Goal: Transaction & Acquisition: Purchase product/service

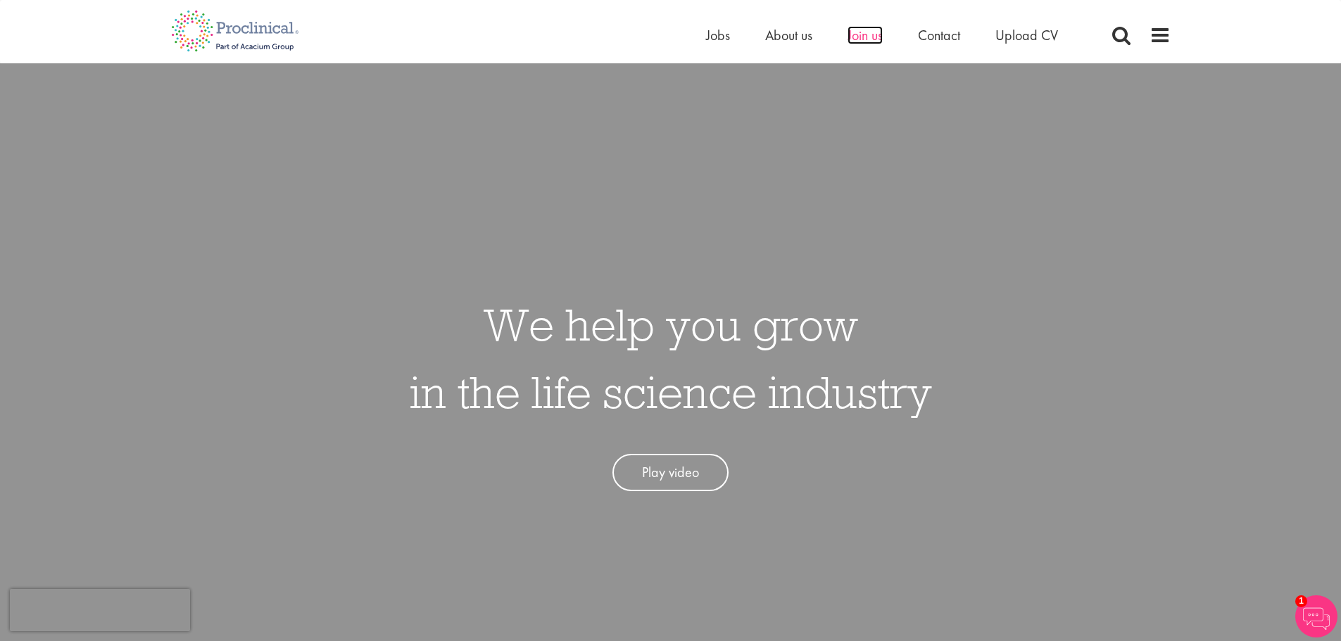
click at [864, 37] on span "Join us" at bounding box center [864, 35] width 35 height 18
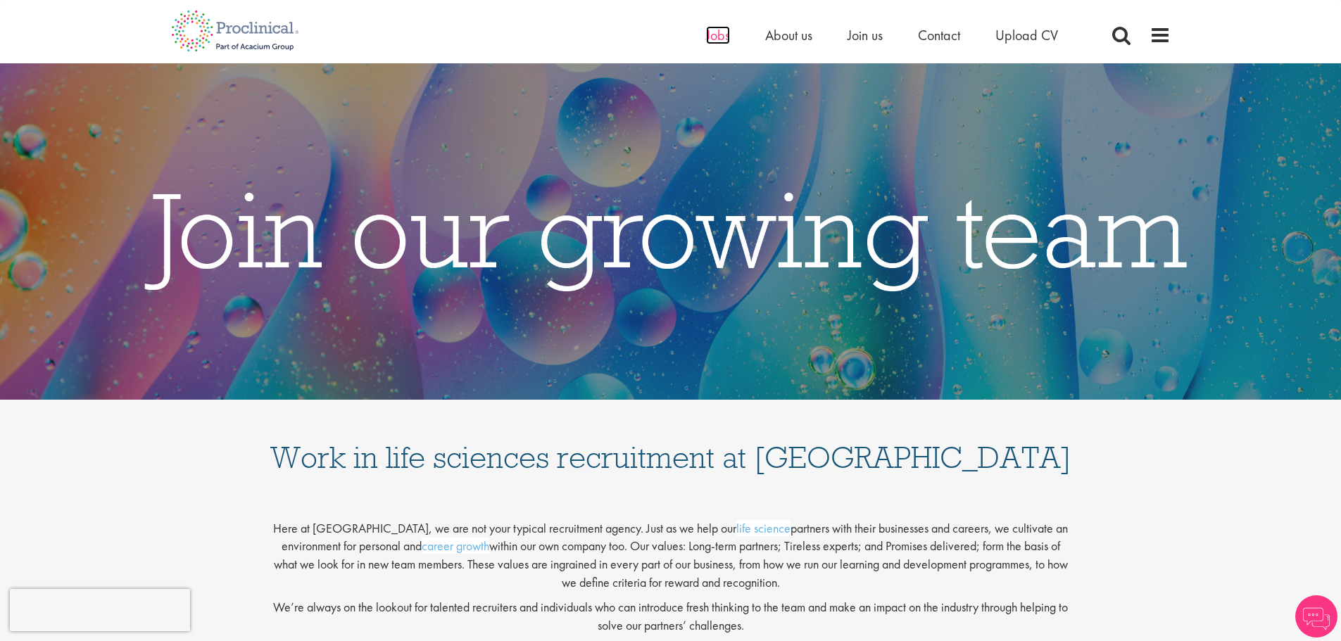
click at [722, 34] on span "Jobs" at bounding box center [718, 35] width 24 height 18
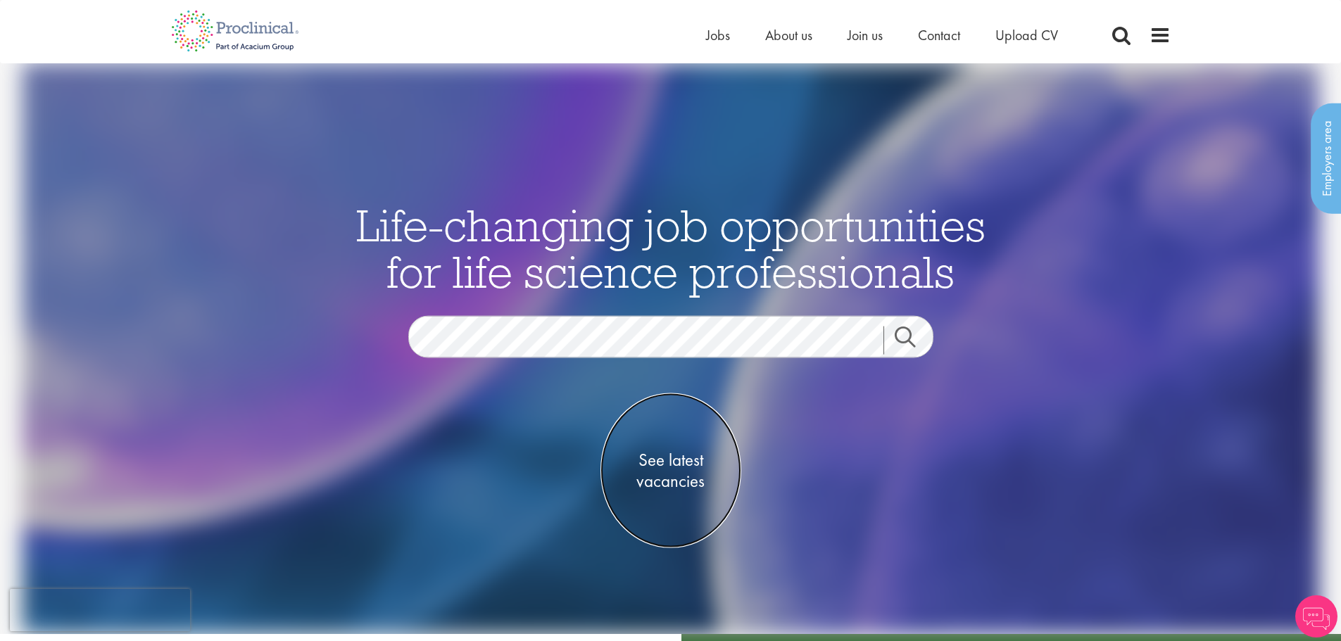
click at [678, 487] on span "See latest vacancies" at bounding box center [670, 471] width 141 height 42
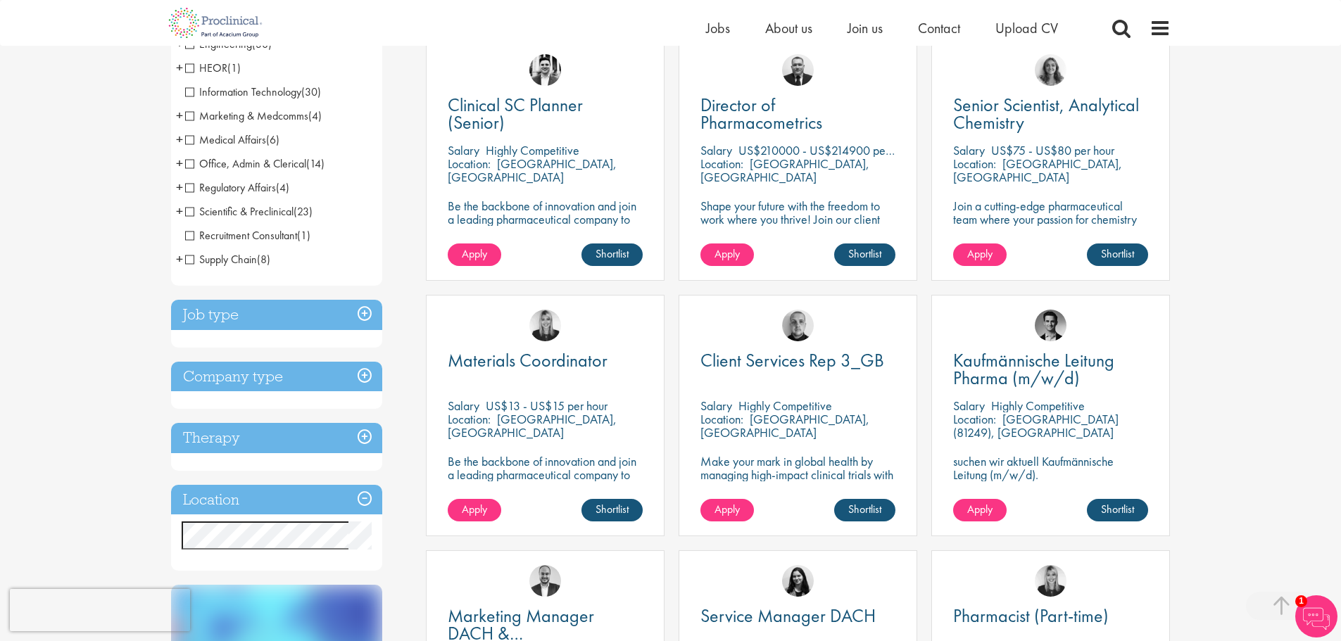
scroll to position [282, 0]
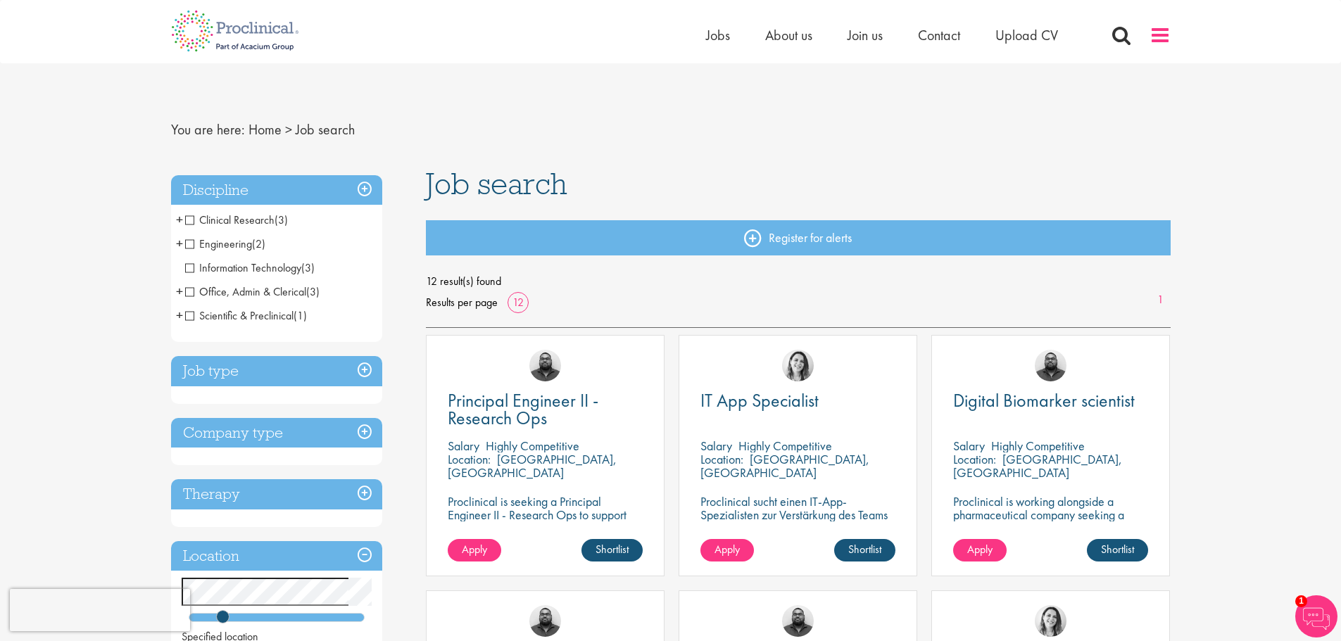
click at [1163, 32] on span at bounding box center [1159, 35] width 21 height 21
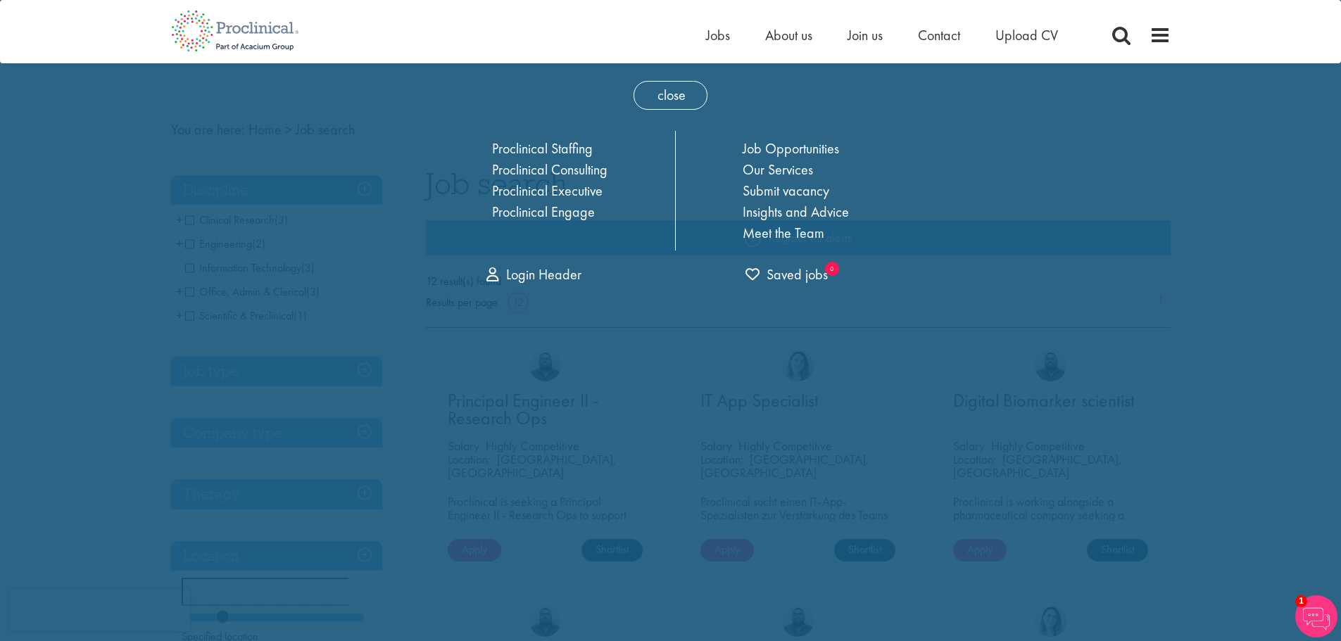
click at [459, 30] on div "Home Jobs About us Join us Contact Upload CV" at bounding box center [665, 26] width 1010 height 53
click at [680, 84] on span "close" at bounding box center [670, 95] width 74 height 29
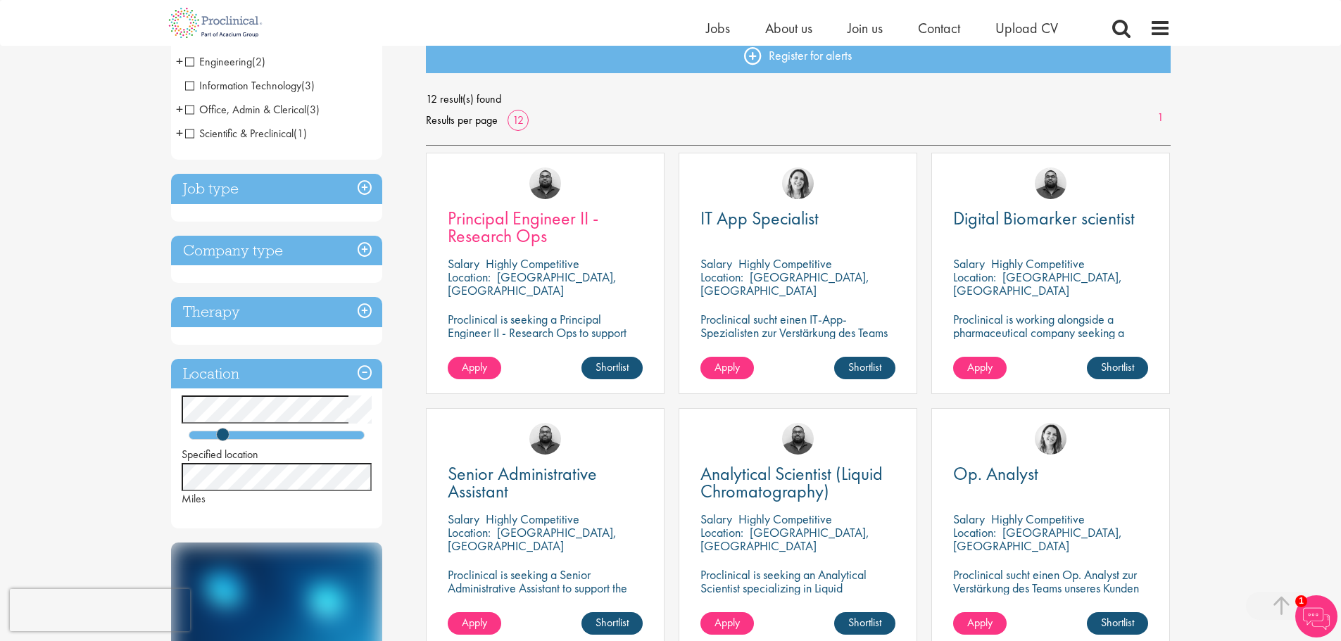
scroll to position [352, 0]
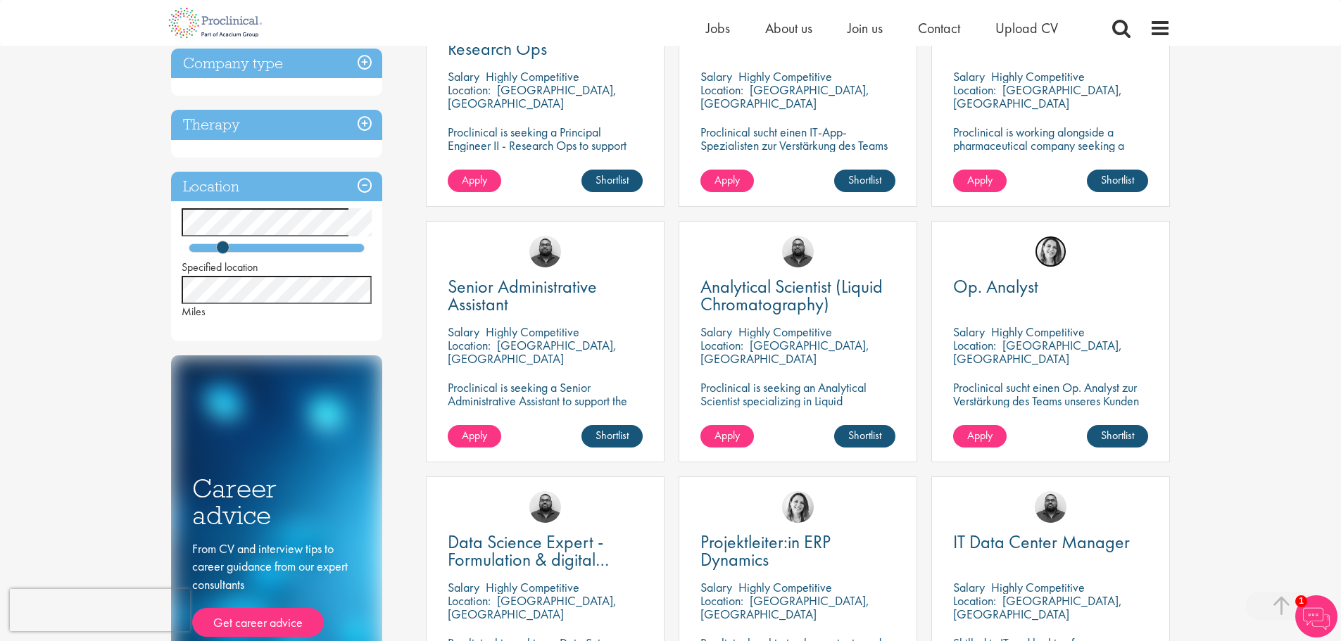
click at [1054, 248] on img at bounding box center [1051, 252] width 32 height 32
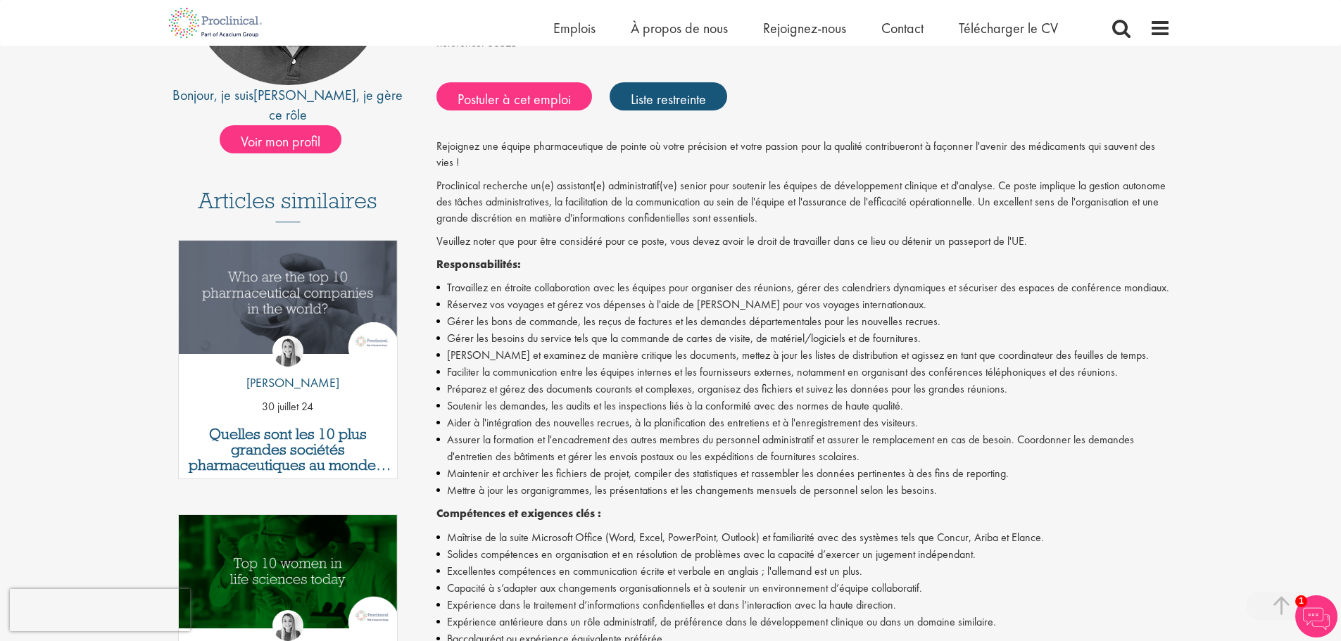
scroll to position [352, 0]
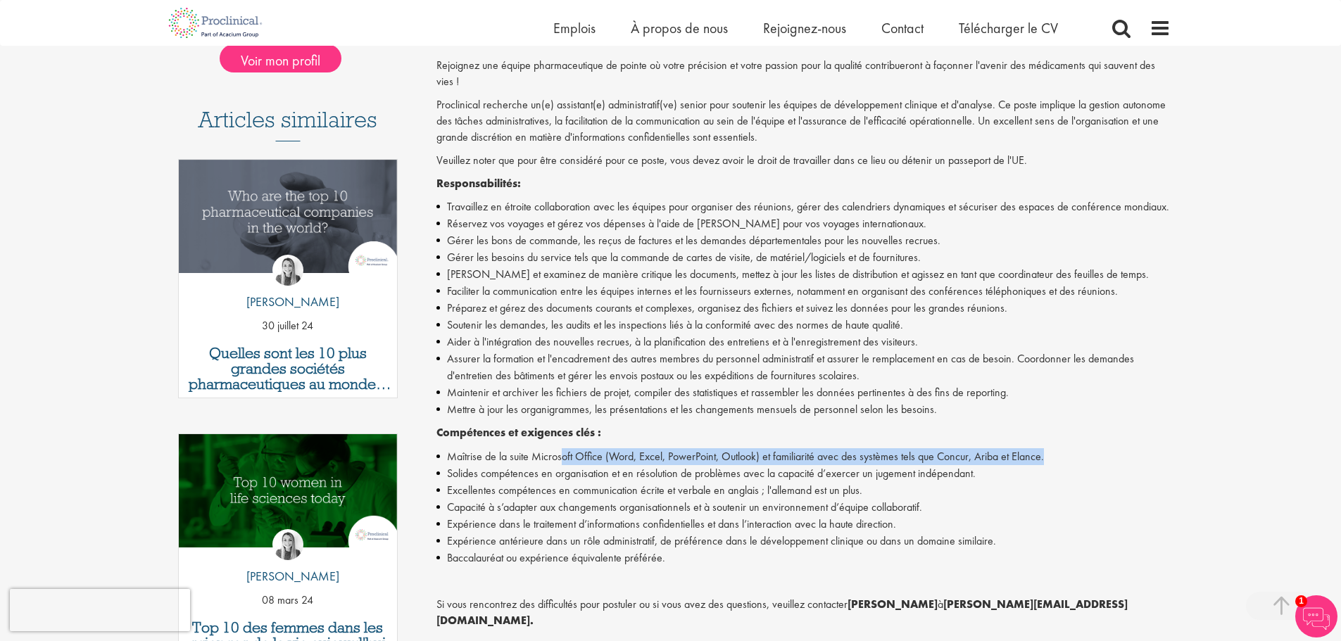
drag, startPoint x: 560, startPoint y: 460, endPoint x: 1105, endPoint y: 463, distance: 544.8
click at [1105, 463] on li "Maîtrise de la suite Microsoft Office (Word, Excel, PowerPoint, Outlook) et fam…" at bounding box center [803, 456] width 734 height 17
drag, startPoint x: 813, startPoint y: 455, endPoint x: 1071, endPoint y: 456, distance: 258.3
click at [1071, 456] on li "Maîtrise de la suite Microsoft Office (Word, Excel, PowerPoint, Outlook) et fam…" at bounding box center [803, 456] width 734 height 17
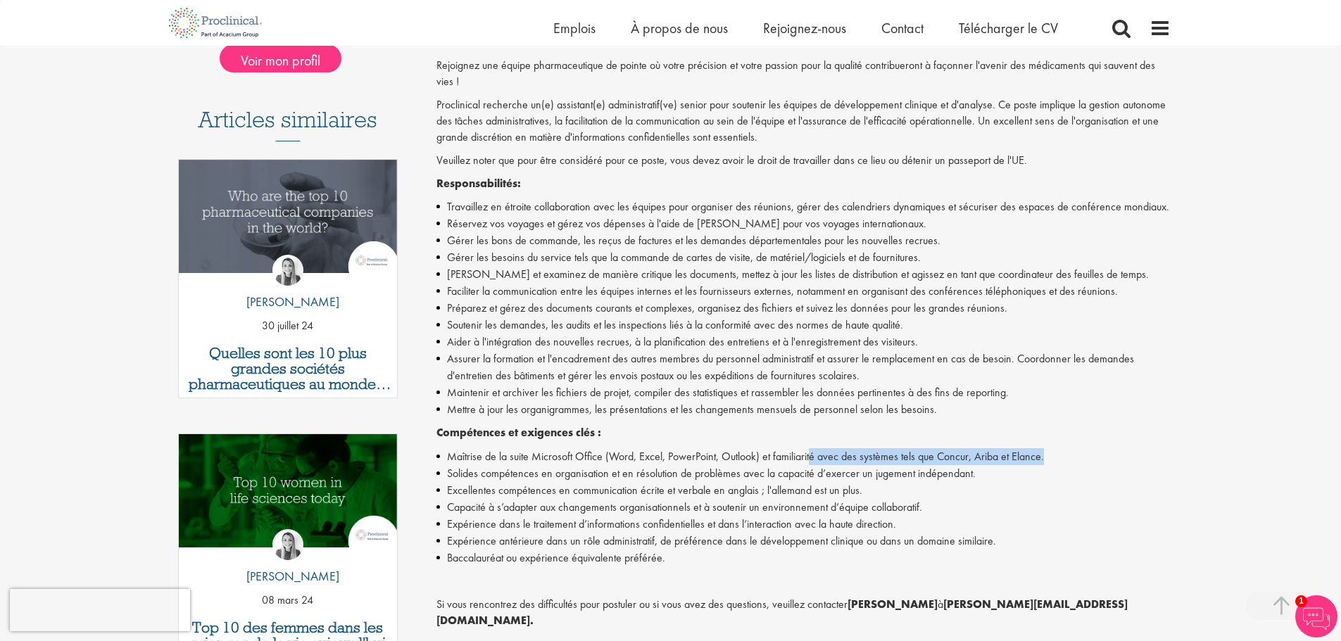
click at [1071, 456] on li "Maîtrise de la suite Microsoft Office (Word, Excel, PowerPoint, Outlook) et fam…" at bounding box center [803, 456] width 734 height 17
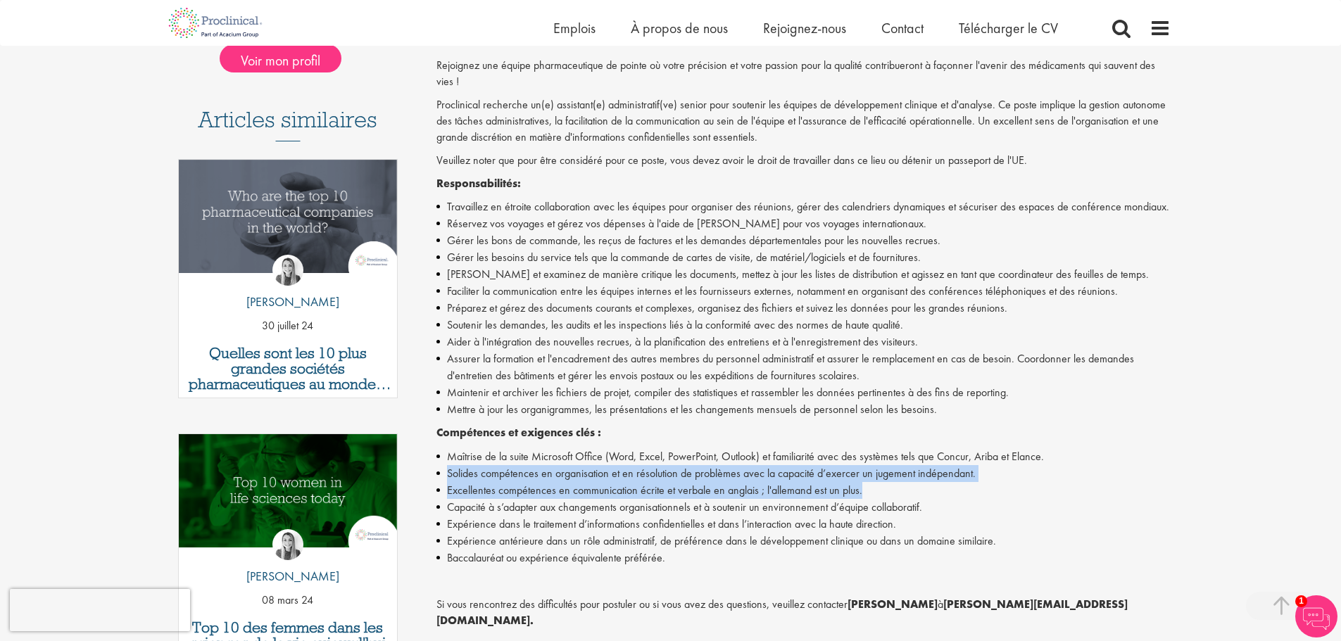
drag, startPoint x: 450, startPoint y: 472, endPoint x: 1006, endPoint y: 490, distance: 557.0
click at [1006, 490] on ul "Maîtrise de la suite Microsoft Office (Word, Excel, PowerPoint, Outlook) et fam…" at bounding box center [803, 507] width 734 height 118
click at [1006, 490] on li "Excellentes compétences en communication écrite et verbale en anglais ; l'allem…" at bounding box center [803, 490] width 734 height 17
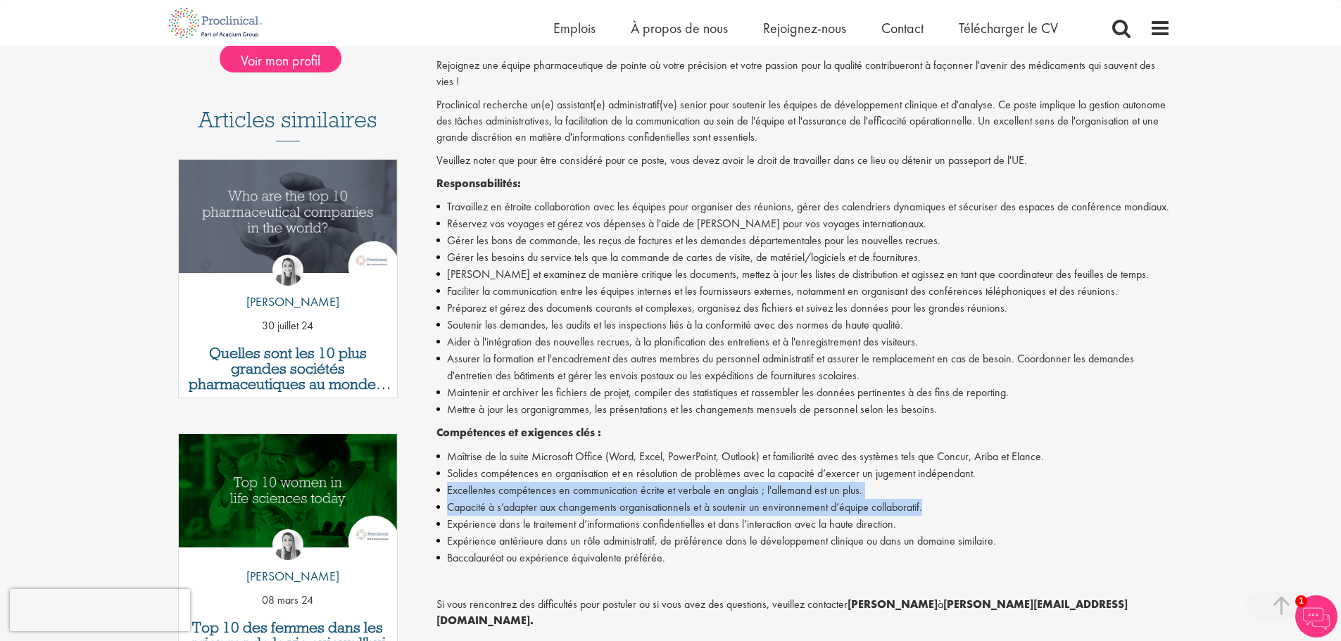
drag, startPoint x: 986, startPoint y: 473, endPoint x: 1029, endPoint y: 505, distance: 53.3
click at [1029, 505] on ul "Maîtrise de la suite Microsoft Office (Word, Excel, PowerPoint, Outlook) et fam…" at bounding box center [803, 507] width 734 height 118
click at [1029, 505] on li "Capacité à s’adapter aux changements organisationnels et à soutenir un environn…" at bounding box center [803, 507] width 734 height 17
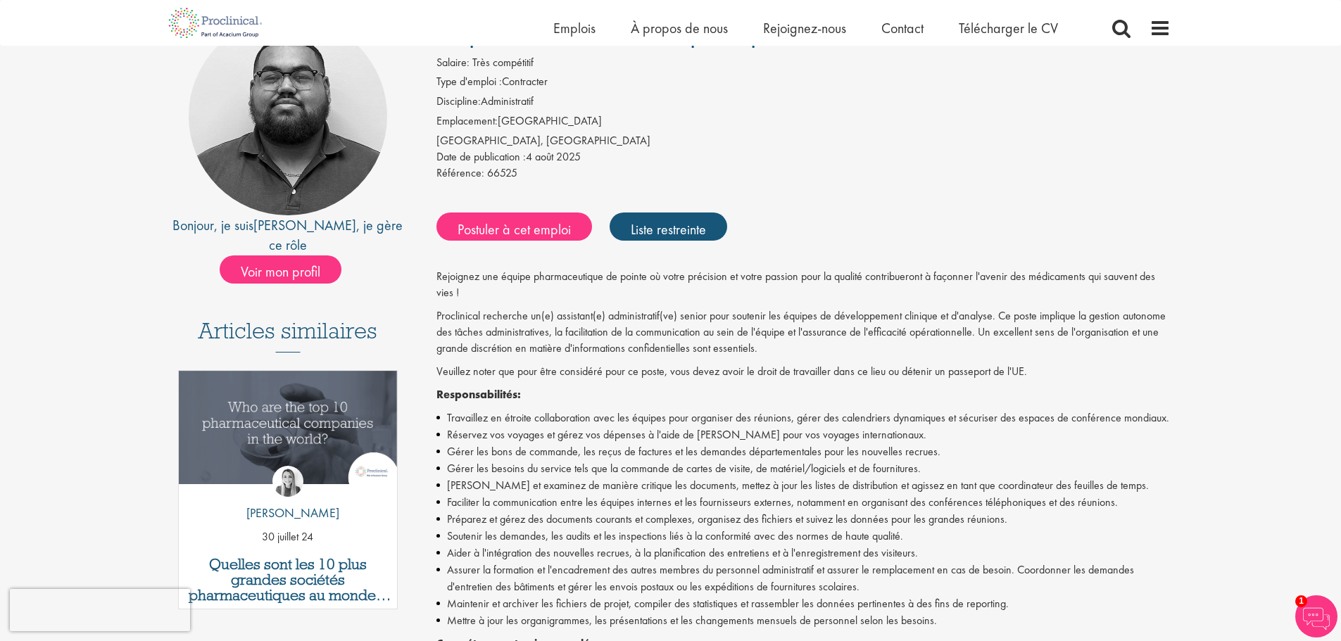
scroll to position [211, 0]
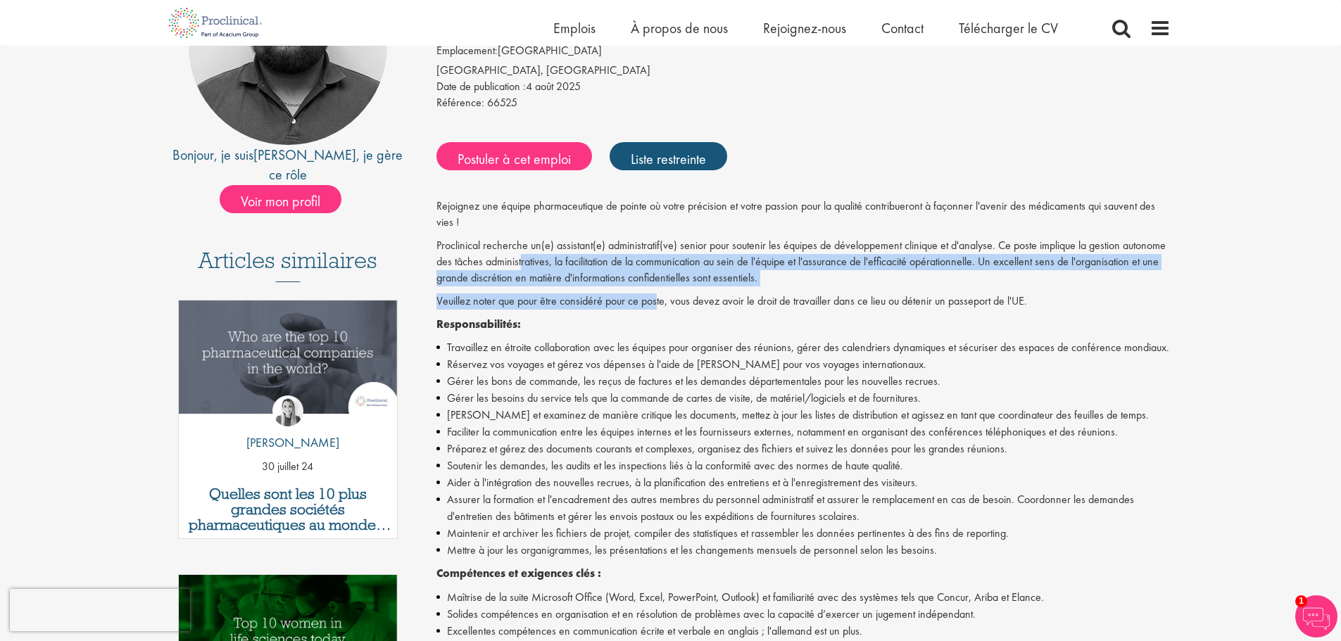
drag, startPoint x: 521, startPoint y: 266, endPoint x: 656, endPoint y: 296, distance: 138.3
click at [656, 296] on div "Rejoignez une équipe pharmaceutique de pointe où votre précision et votre passi…" at bounding box center [803, 570] width 734 height 744
click at [656, 296] on font "Veuillez noter que pour être considéré pour ce poste, vous devez avoir le droit…" at bounding box center [731, 300] width 590 height 15
drag, startPoint x: 613, startPoint y: 258, endPoint x: 713, endPoint y: 300, distance: 108.2
click at [713, 300] on div "Rejoignez une équipe pharmaceutique de pointe où votre précision et votre passi…" at bounding box center [803, 570] width 734 height 744
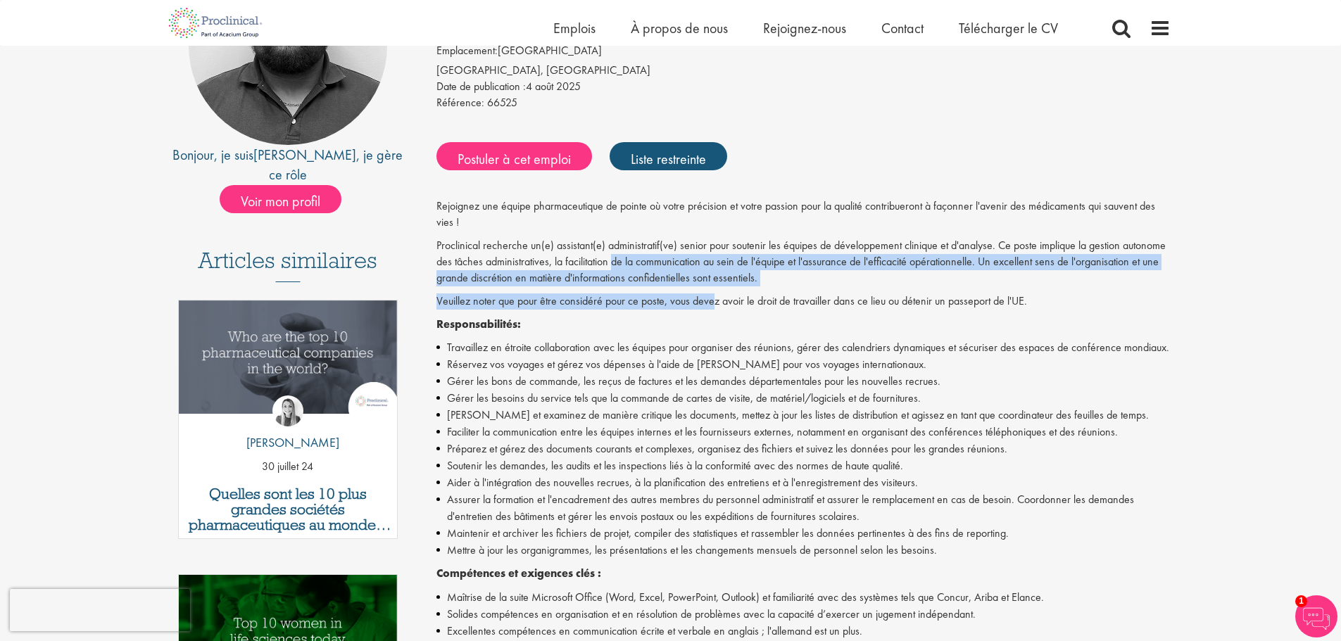
click at [713, 300] on font "Veuillez noter que pour être considéré pour ce poste, vous devez avoir le droit…" at bounding box center [731, 300] width 590 height 15
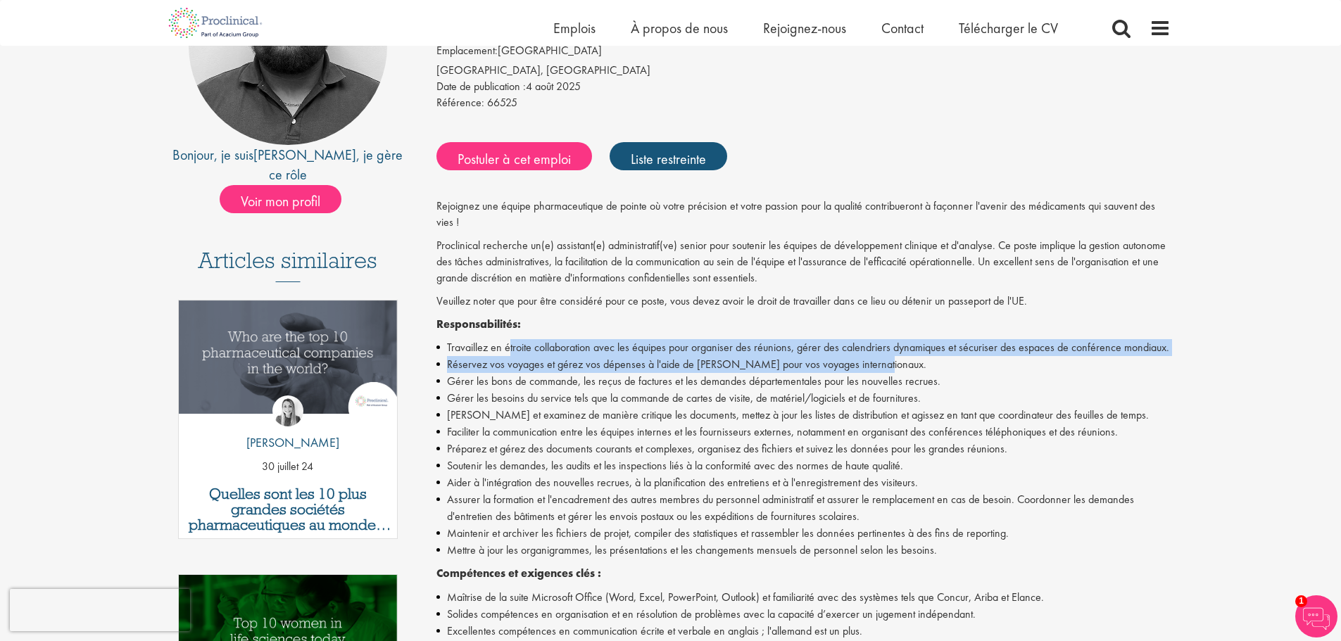
drag, startPoint x: 509, startPoint y: 335, endPoint x: 942, endPoint y: 357, distance: 433.4
click at [942, 357] on div "Rejoignez une équipe pharmaceutique de pointe où votre précision et votre passi…" at bounding box center [803, 570] width 734 height 744
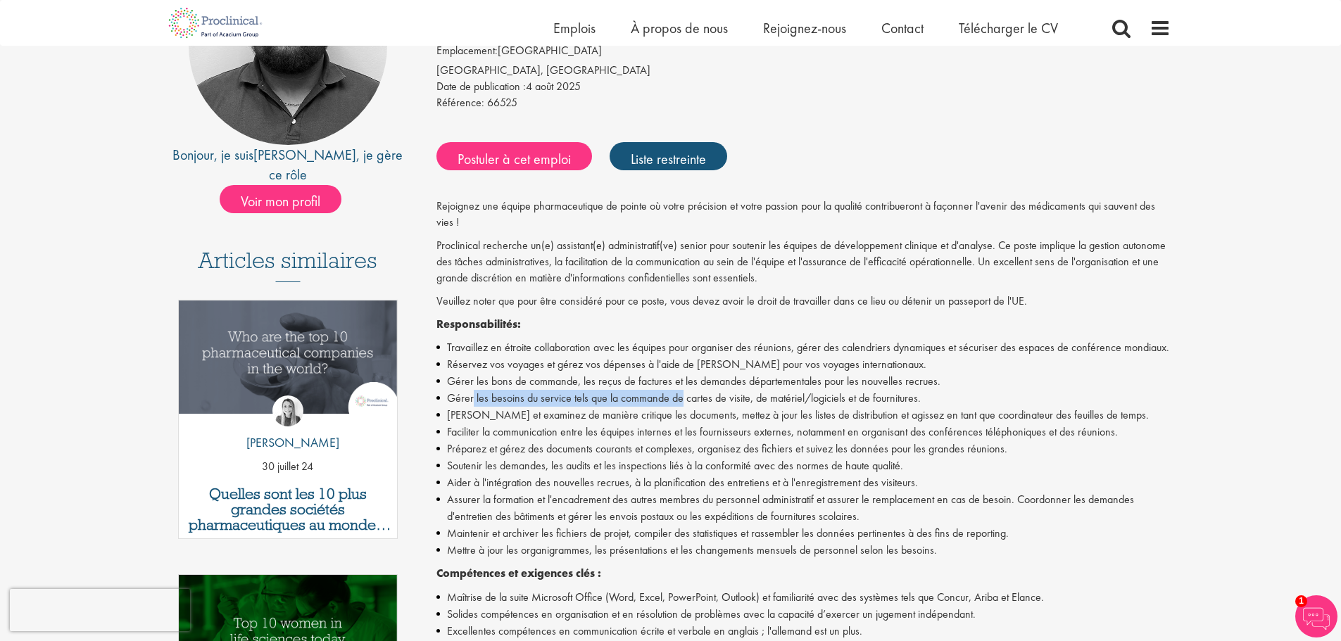
drag, startPoint x: 473, startPoint y: 401, endPoint x: 681, endPoint y: 405, distance: 208.4
click at [681, 405] on font "Gérer les besoins du service tels que la commande de cartes de visite, de matér…" at bounding box center [684, 398] width 474 height 15
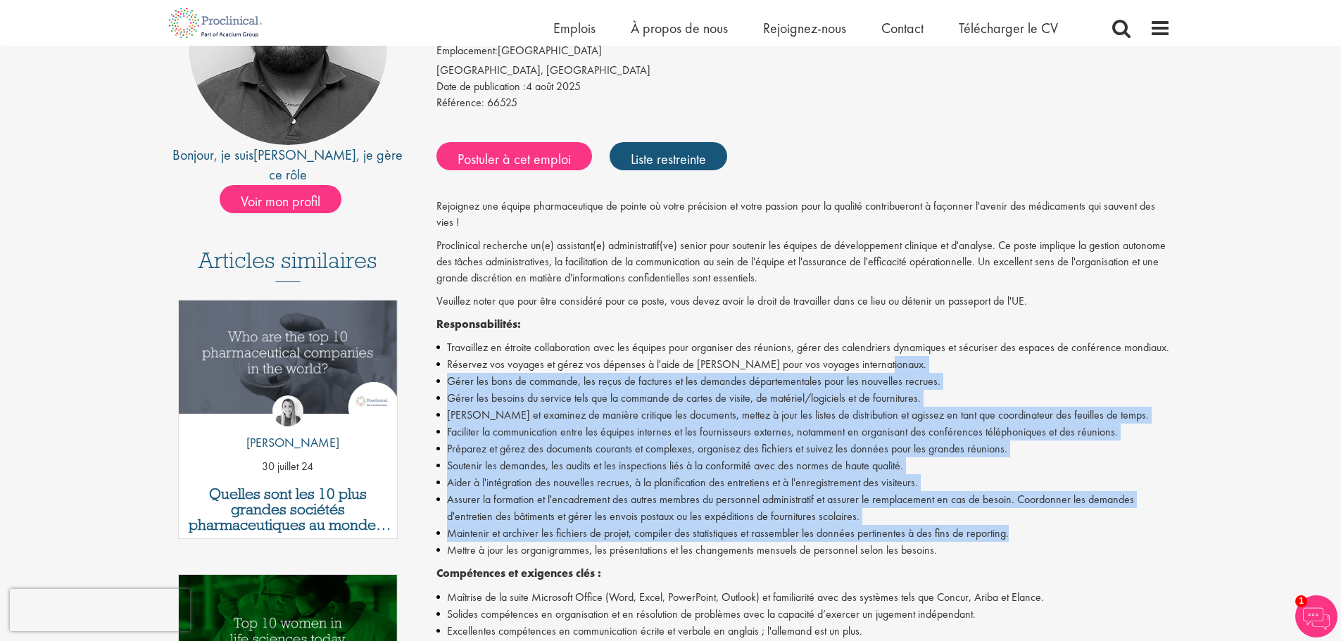
drag, startPoint x: 931, startPoint y: 366, endPoint x: 1187, endPoint y: 528, distance: 302.4
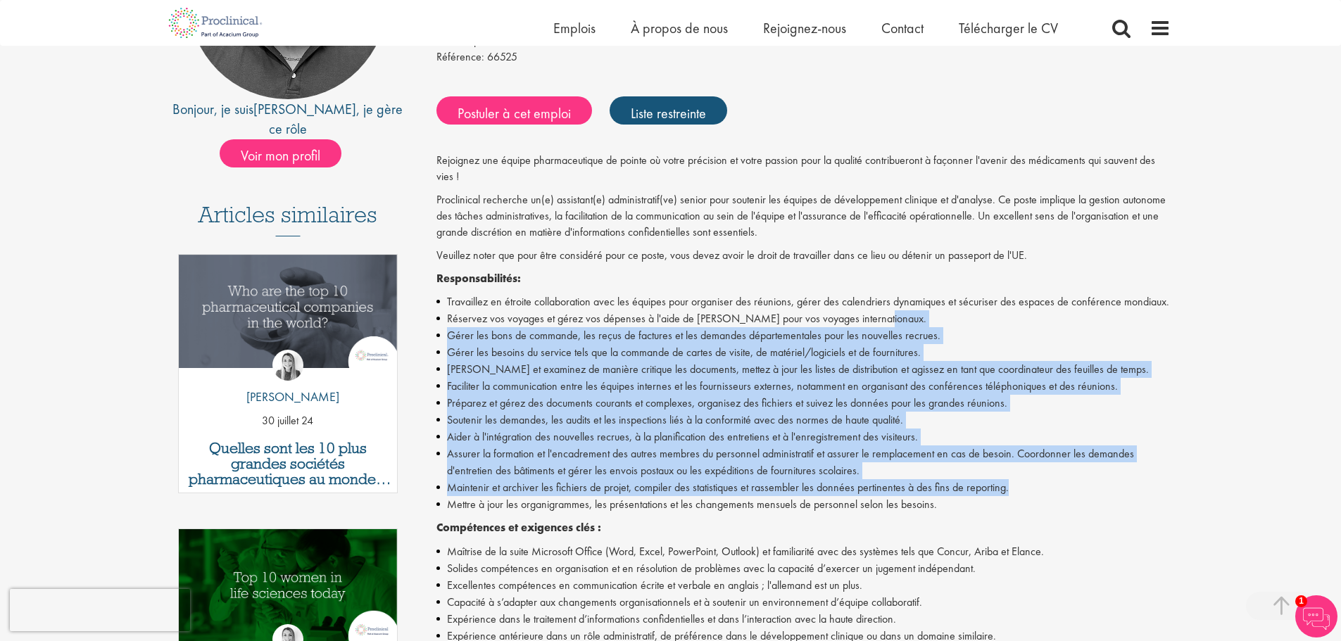
scroll to position [282, 0]
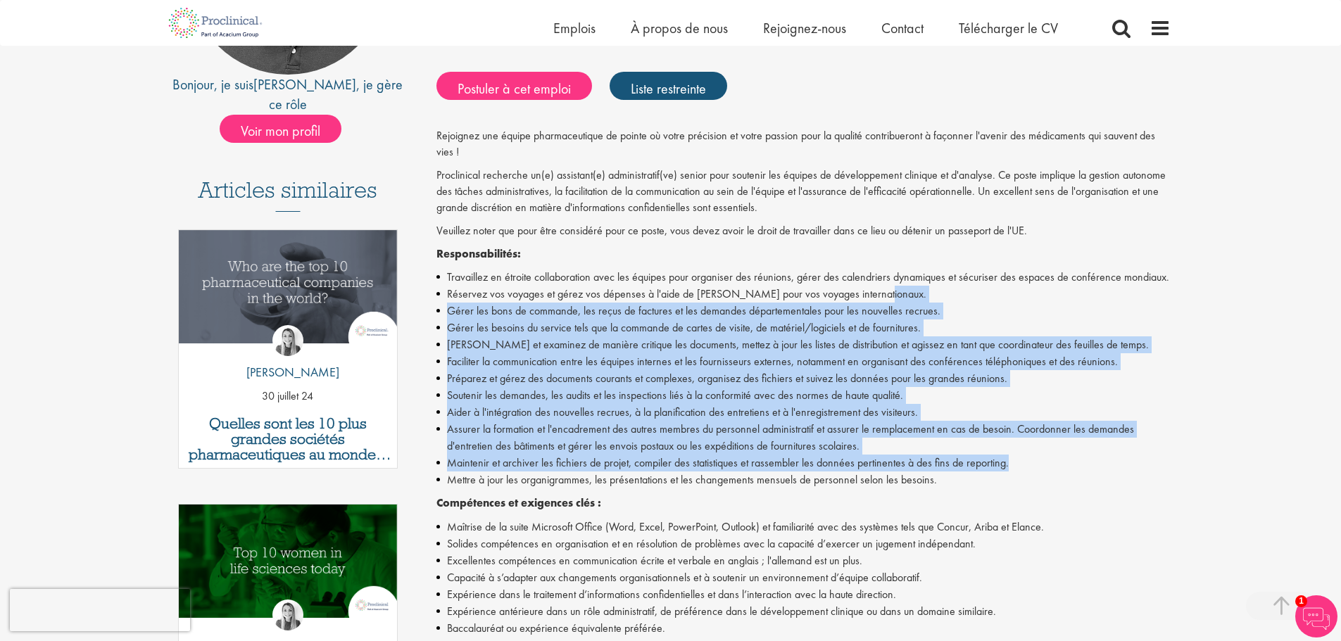
click at [916, 439] on li "Assurer la formation et l'encadrement des autres membres du personnel administr…" at bounding box center [803, 438] width 734 height 34
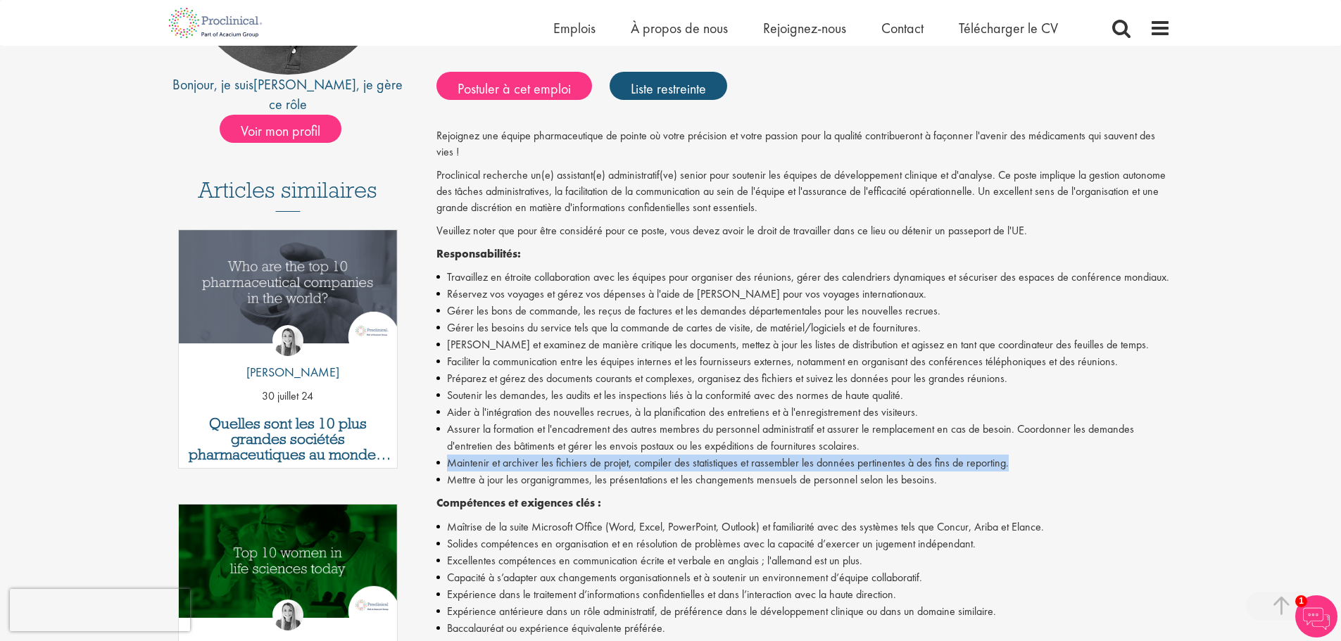
drag, startPoint x: 911, startPoint y: 442, endPoint x: 1040, endPoint y: 462, distance: 129.7
click at [1040, 462] on ul "Travaillez en étroite collaboration avec les équipes pour organiser des réunion…" at bounding box center [803, 379] width 734 height 220
click at [1040, 462] on li "Maintenir et archiver les fichiers de projet, compiler des statistiques et rass…" at bounding box center [803, 463] width 734 height 17
drag, startPoint x: 989, startPoint y: 444, endPoint x: 1030, endPoint y: 456, distance: 42.5
click at [1030, 456] on ul "Travaillez en étroite collaboration avec les équipes pour organiser des réunion…" at bounding box center [803, 379] width 734 height 220
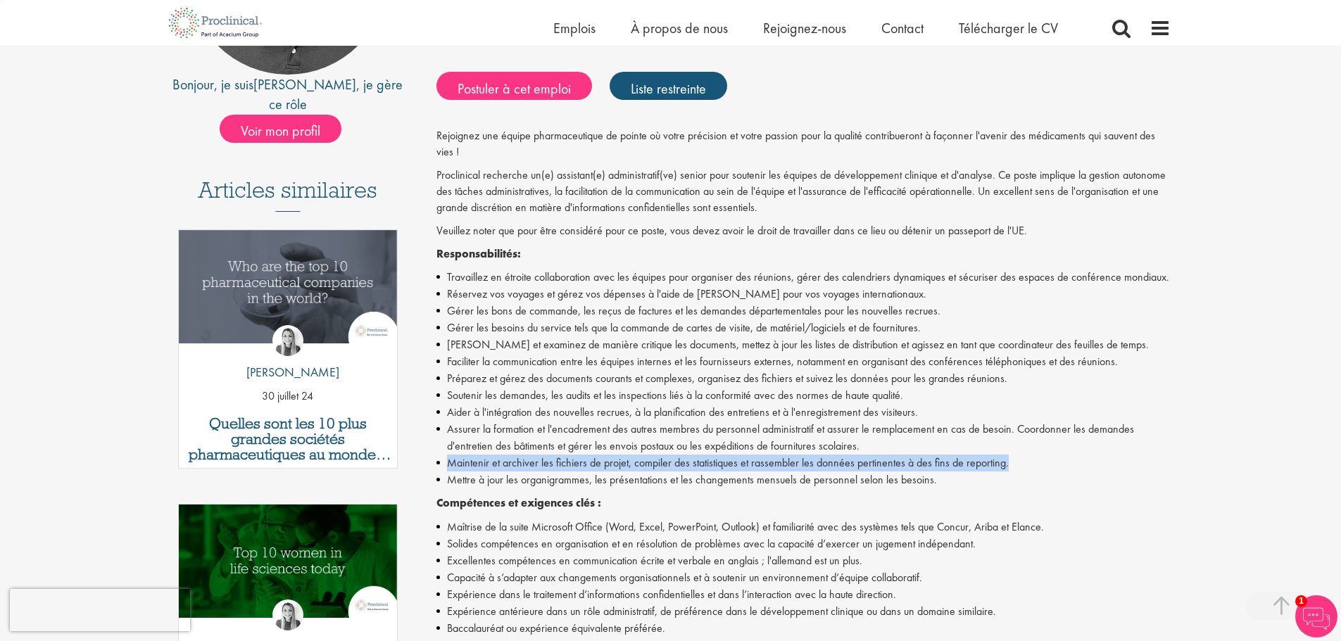
click at [1030, 456] on li "Maintenir et archiver les fichiers de projet, compiler des statistiques et rass…" at bounding box center [803, 463] width 734 height 17
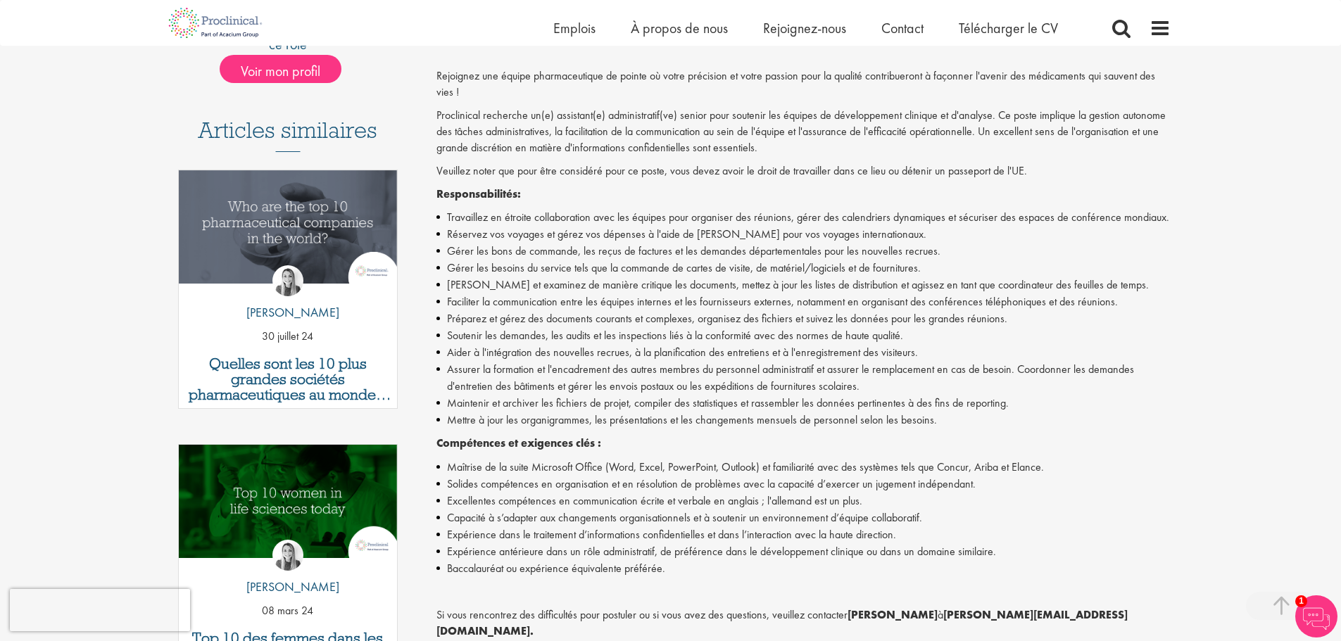
scroll to position [422, 0]
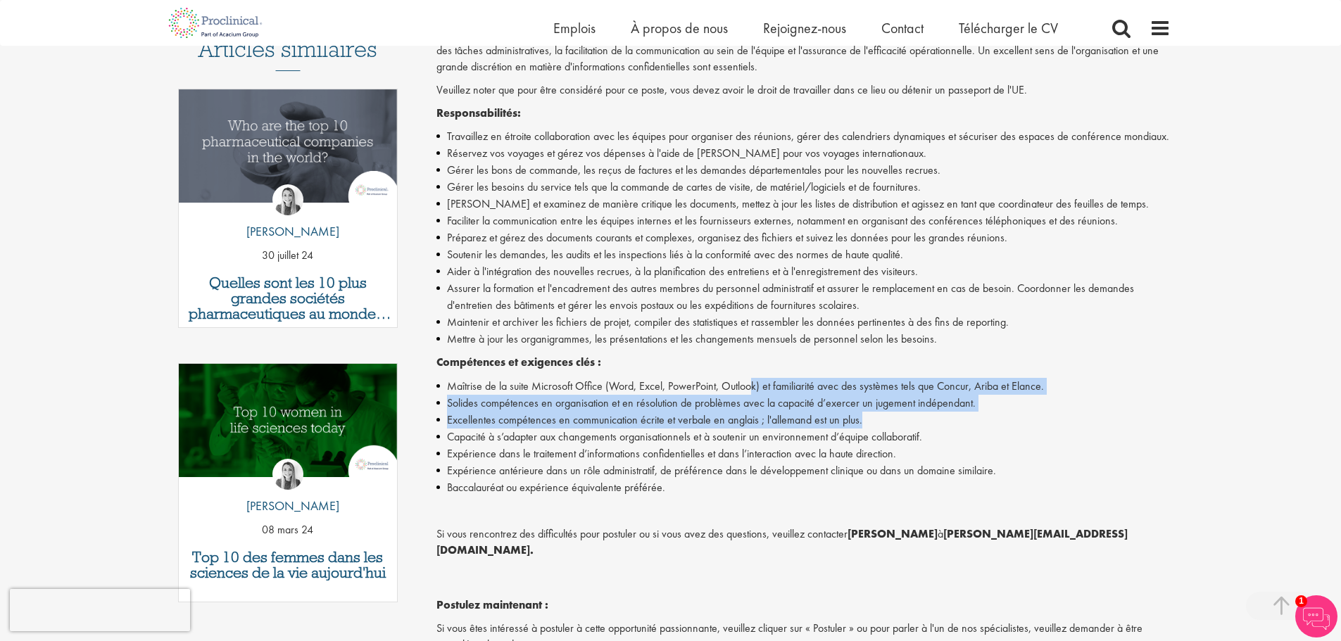
drag, startPoint x: 755, startPoint y: 377, endPoint x: 912, endPoint y: 414, distance: 161.2
click at [912, 414] on div "Rejoignez une équipe pharmaceutique de pointe où votre précision et votre passi…" at bounding box center [803, 359] width 734 height 744
click at [912, 414] on li "Excellentes compétences en communication écrite et verbale en anglais ; l'allem…" at bounding box center [803, 420] width 734 height 17
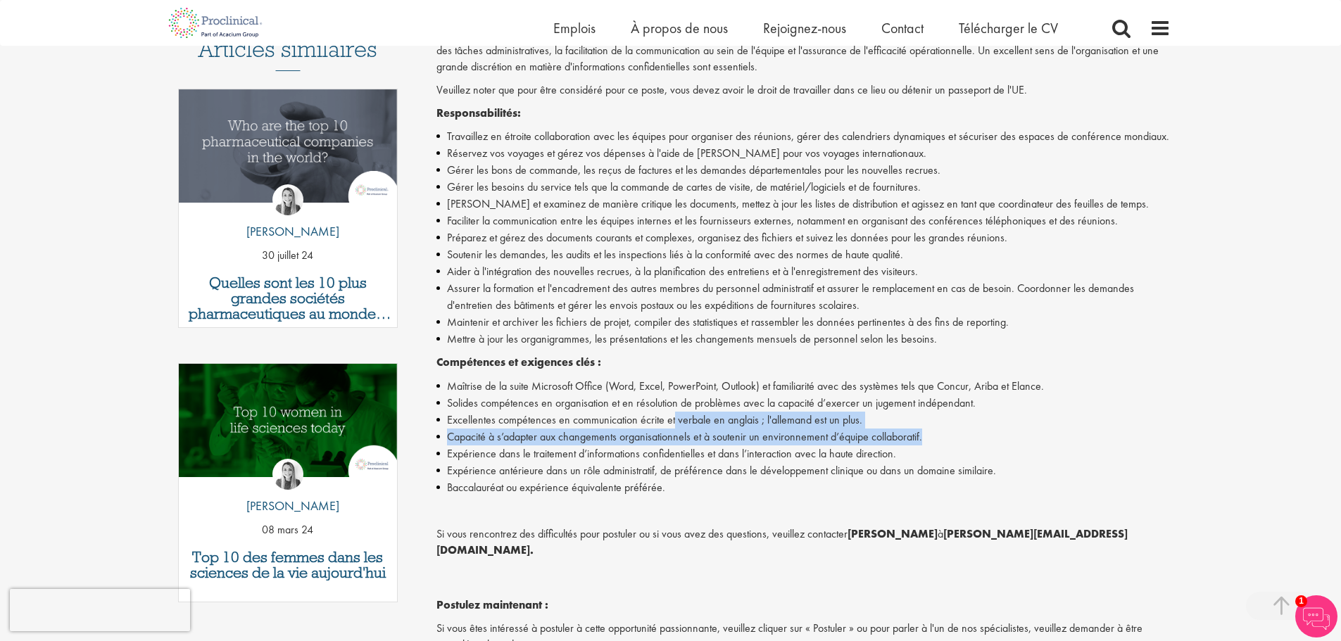
drag, startPoint x: 781, startPoint y: 430, endPoint x: 943, endPoint y: 429, distance: 162.6
click at [943, 429] on ul "Maîtrise de la suite Microsoft Office (Word, Excel, PowerPoint, Outlook) et fam…" at bounding box center [803, 437] width 734 height 118
drag, startPoint x: 940, startPoint y: 418, endPoint x: 933, endPoint y: 416, distance: 8.0
click at [940, 417] on li "Excellentes compétences en communication écrite et verbale en anglais ; l'allem…" at bounding box center [803, 420] width 734 height 17
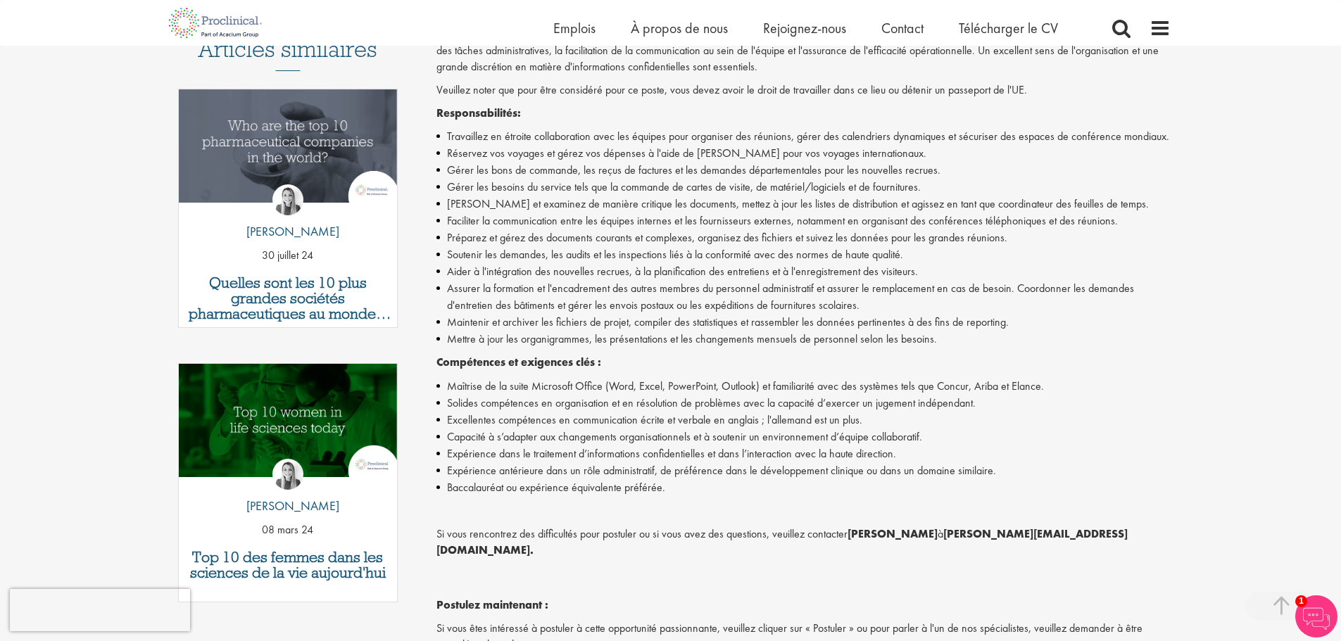
click at [579, 418] on font "Excellentes compétences en communication écrite et verbale en anglais ; l'allem…" at bounding box center [654, 419] width 415 height 15
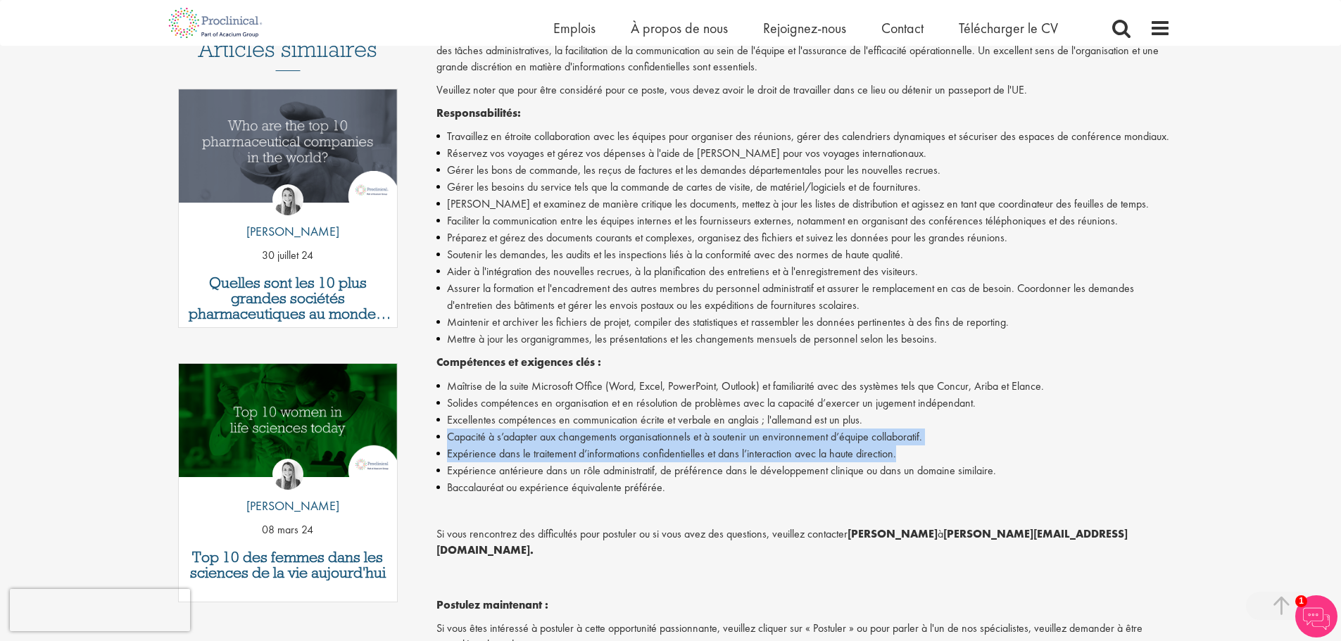
drag, startPoint x: 918, startPoint y: 419, endPoint x: 990, endPoint y: 448, distance: 77.4
click at [990, 448] on ul "Maîtrise de la suite Microsoft Office (Word, Excel, PowerPoint, Outlook) et fam…" at bounding box center [803, 437] width 734 height 118
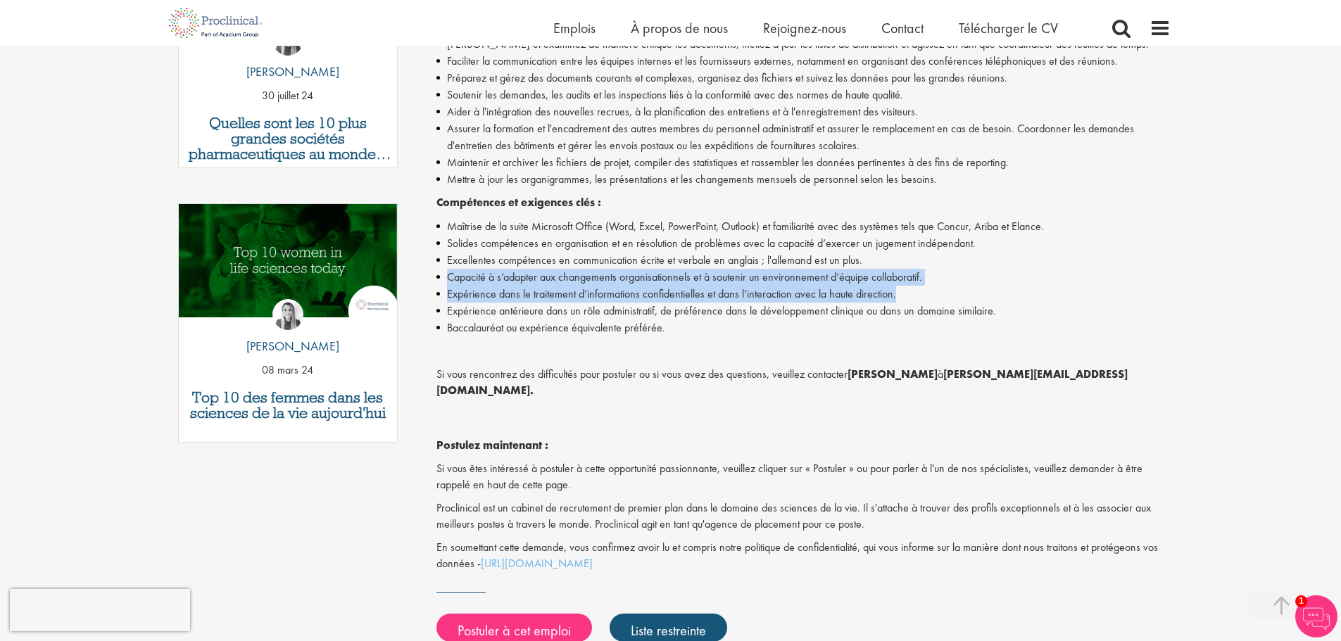
scroll to position [704, 0]
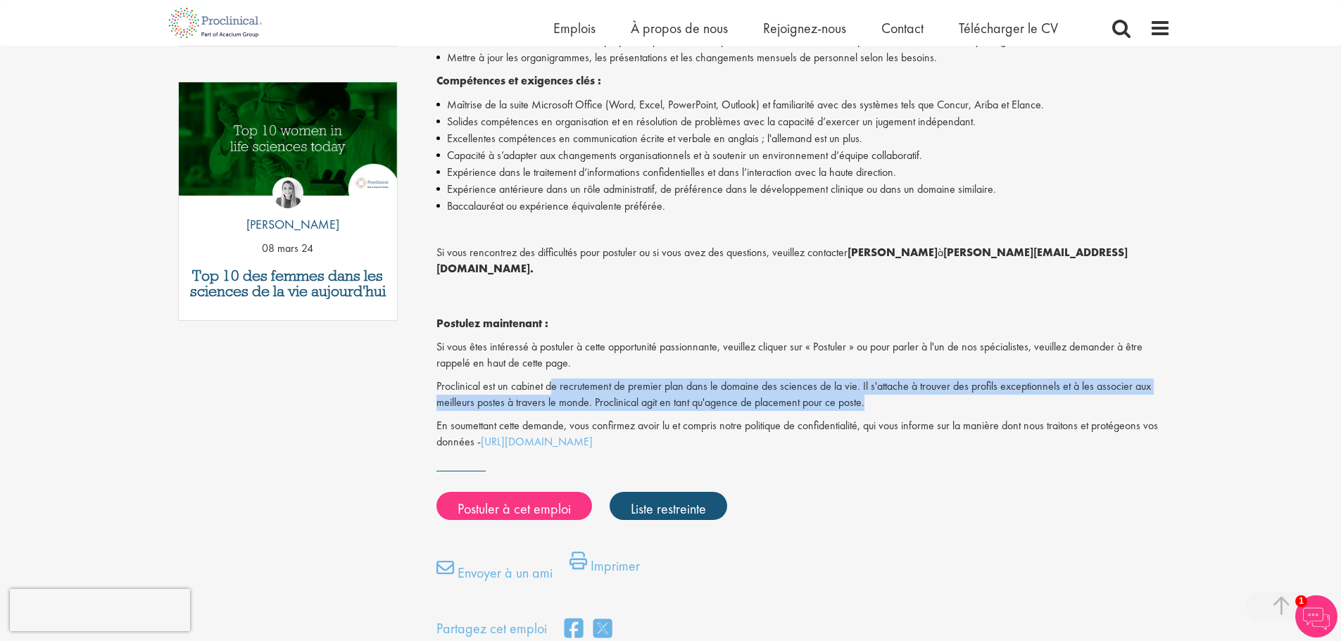
drag, startPoint x: 552, startPoint y: 366, endPoint x: 964, endPoint y: 393, distance: 413.3
click at [964, 393] on p "Proclinical est un cabinet de recrutement de premier plan dans le domaine des s…" at bounding box center [803, 395] width 734 height 32
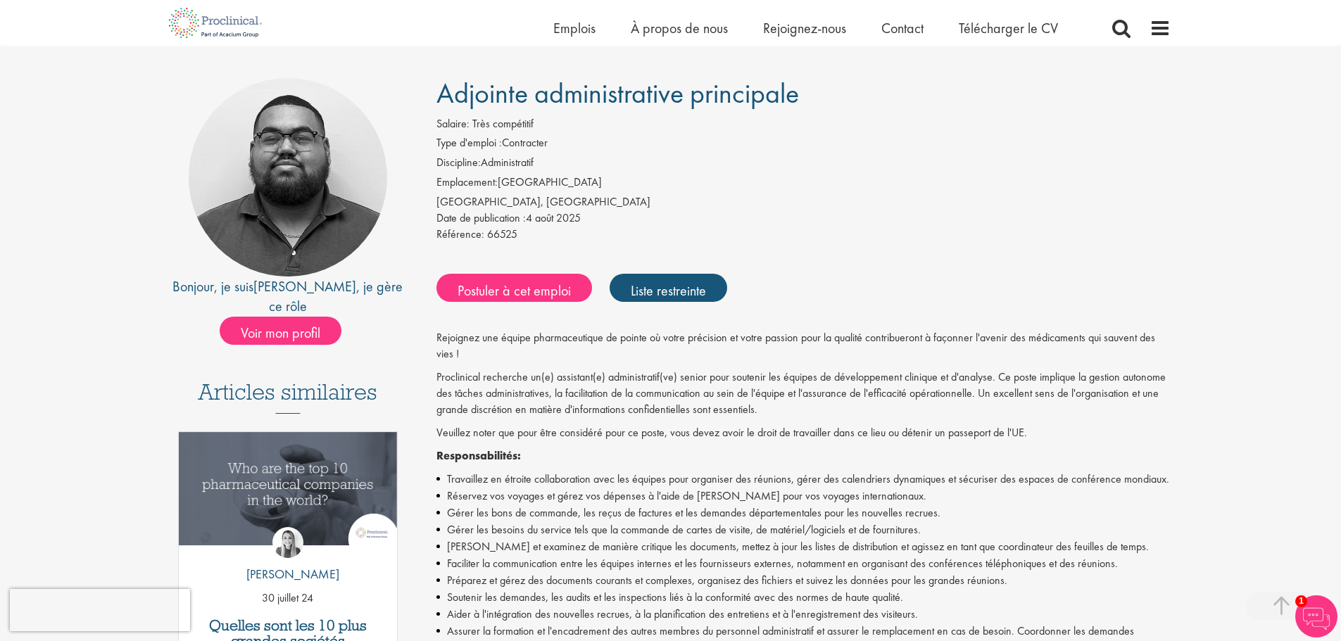
scroll to position [0, 0]
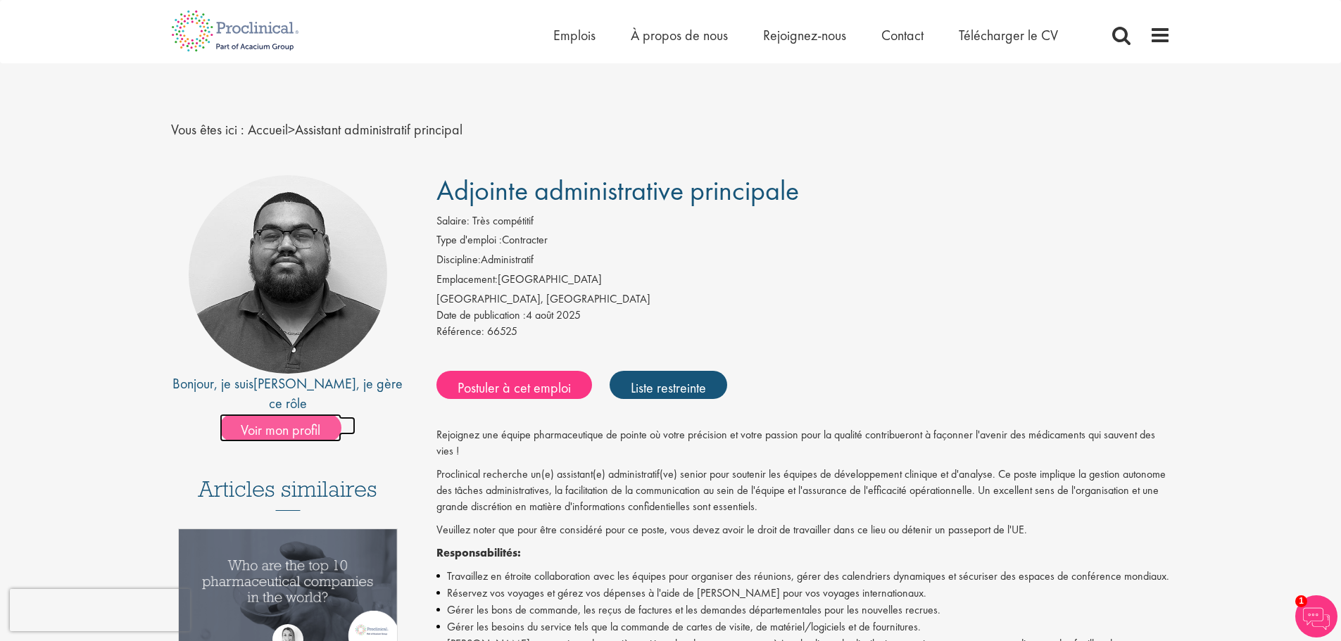
click at [274, 421] on font "Voir mon profil" at bounding box center [281, 430] width 80 height 18
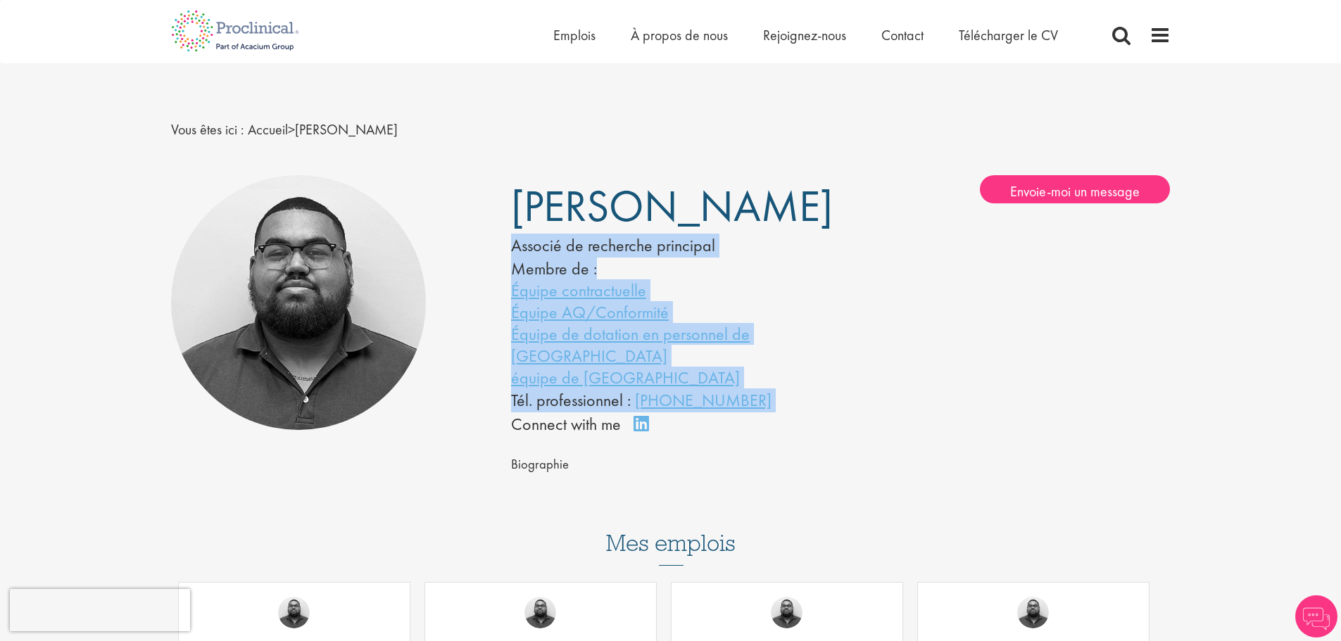
drag, startPoint x: 515, startPoint y: 206, endPoint x: 880, endPoint y: 213, distance: 364.6
click at [880, 213] on div "[PERSON_NAME] Associé de recherche principal Membre de : Équipe contractuelle É…" at bounding box center [840, 306] width 681 height 262
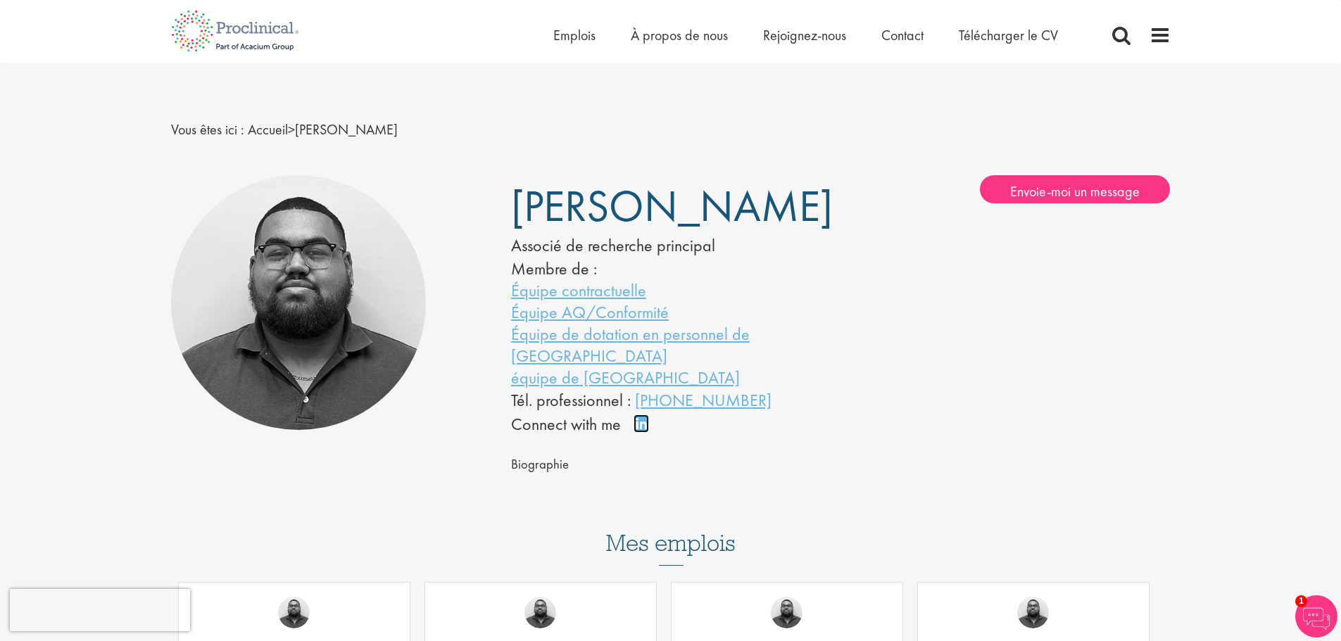
click at [639, 430] on link "Connectez-vous sur LinkedIn" at bounding box center [645, 430] width 25 height 0
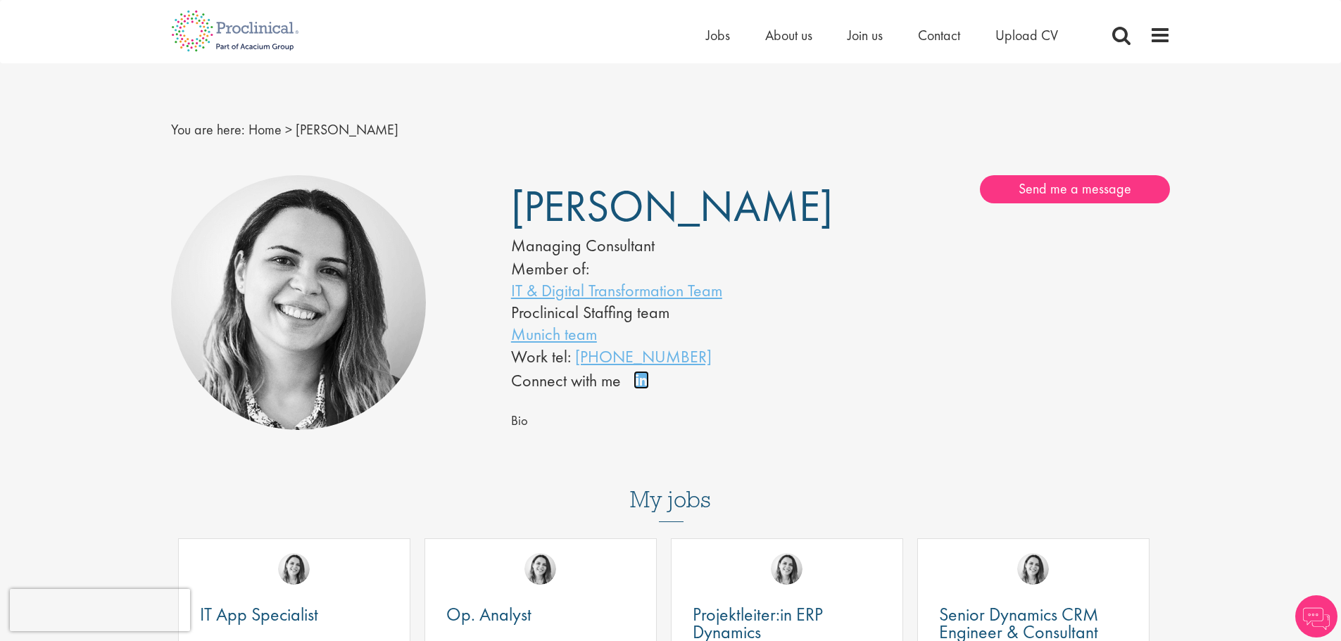
click at [642, 386] on link "Connect on LinkedIn" at bounding box center [645, 386] width 25 height 0
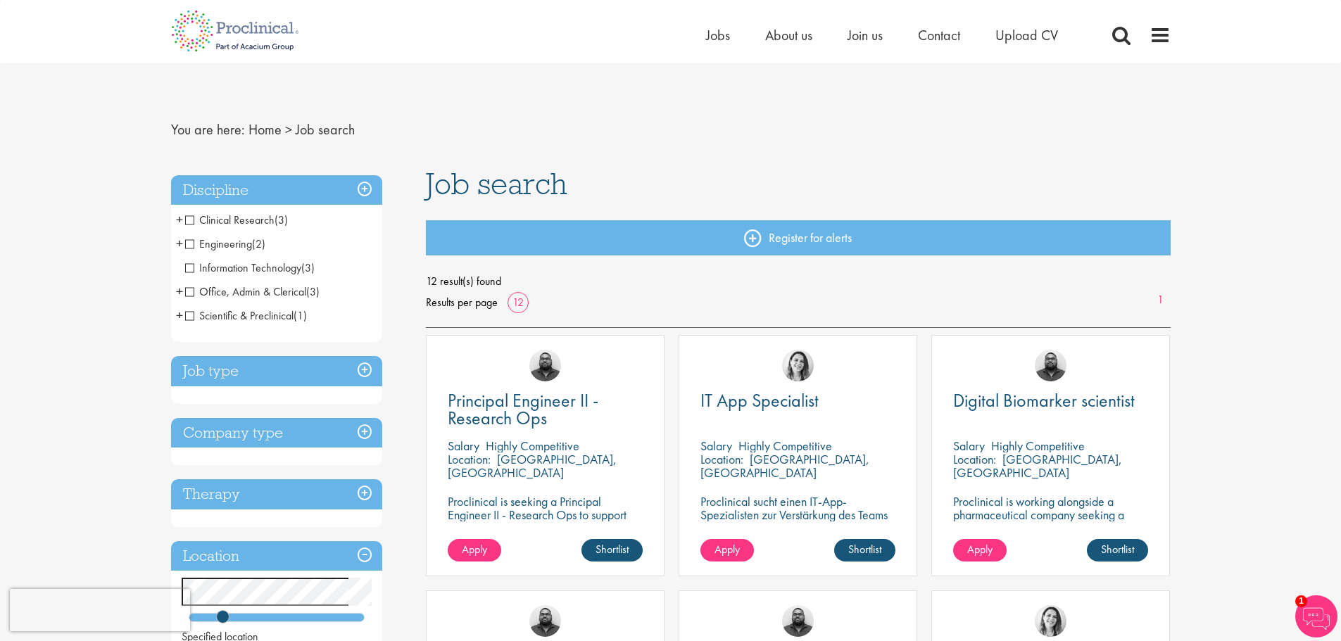
click at [182, 241] on span "+" at bounding box center [179, 243] width 7 height 21
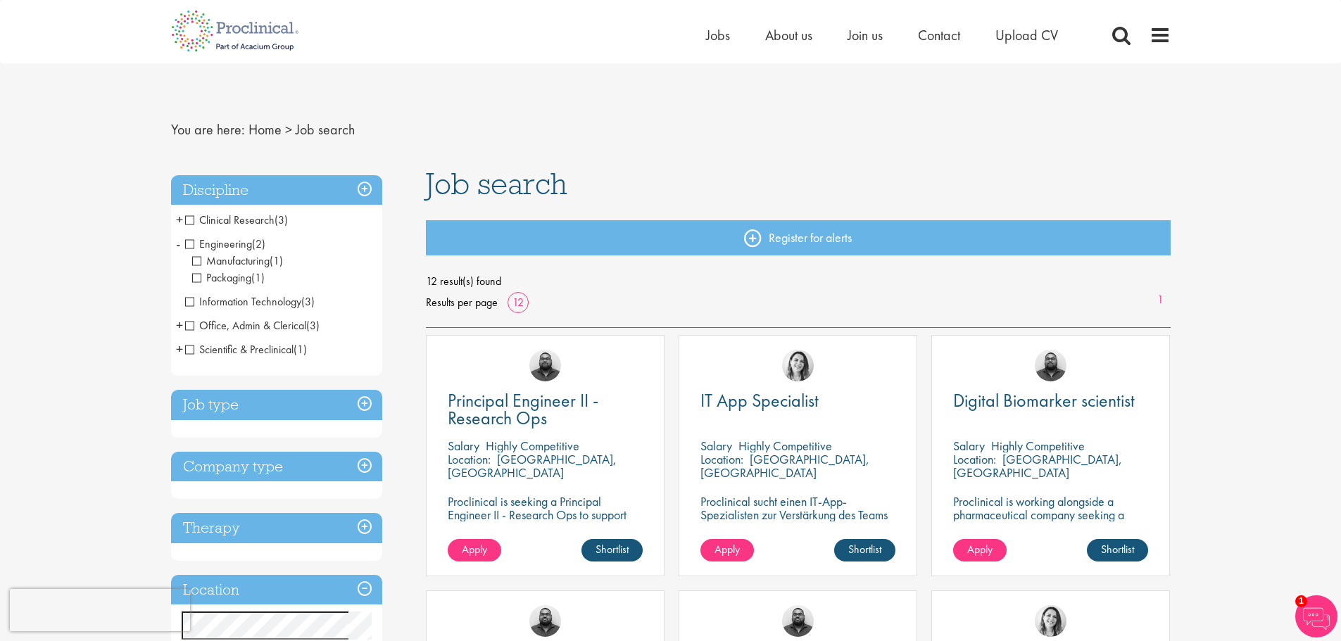
click at [191, 245] on span "Engineering" at bounding box center [218, 243] width 67 height 15
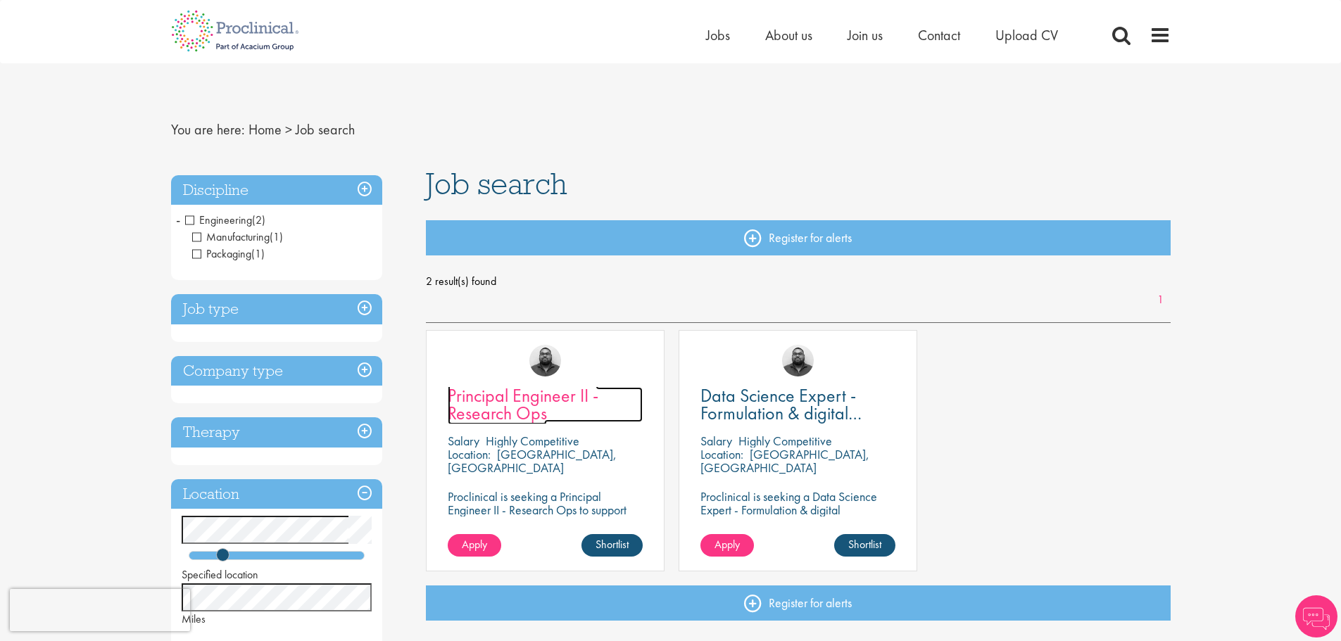
click at [487, 408] on span "Principal Engineer II - Research Ops" at bounding box center [523, 405] width 151 height 42
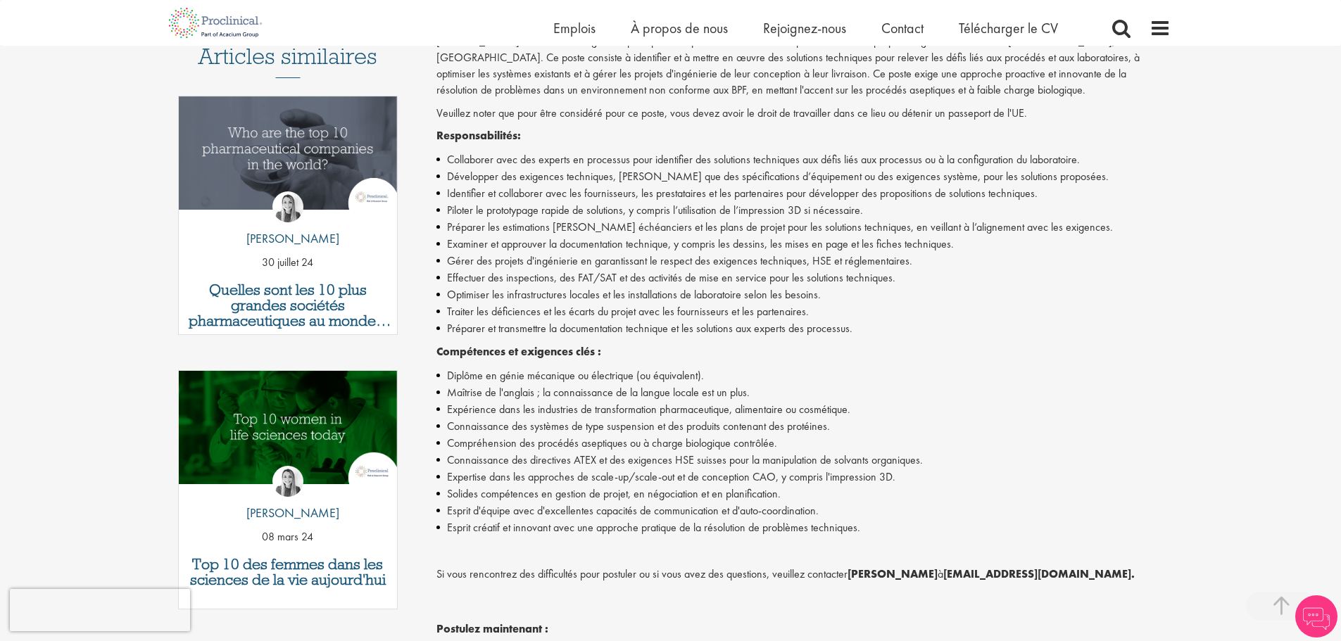
scroll to position [422, 0]
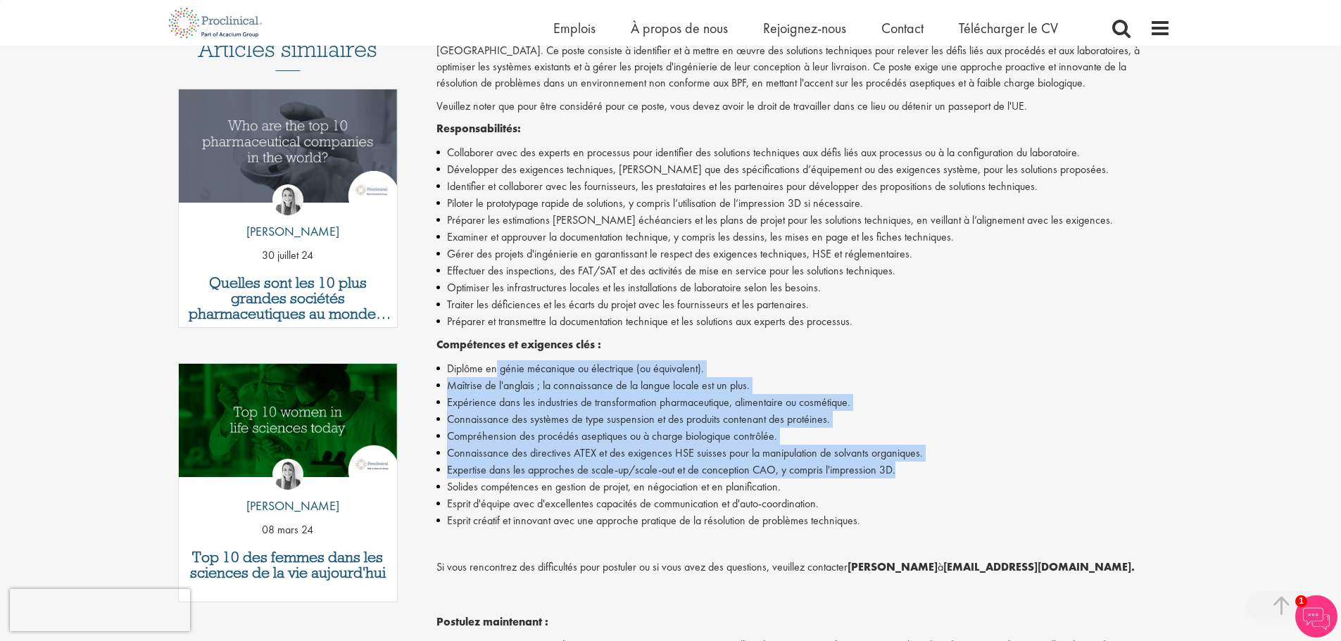
drag, startPoint x: 498, startPoint y: 373, endPoint x: 1035, endPoint y: 476, distance: 546.7
click at [1035, 476] on ul "Diplôme en génie mécanique ou électrique (ou équivalent). Maîtrise de l'anglais…" at bounding box center [803, 444] width 734 height 169
click at [1035, 476] on li "Expertise dans les approches de scale-up/scale-out et de conception CAO, y comp…" at bounding box center [803, 470] width 734 height 17
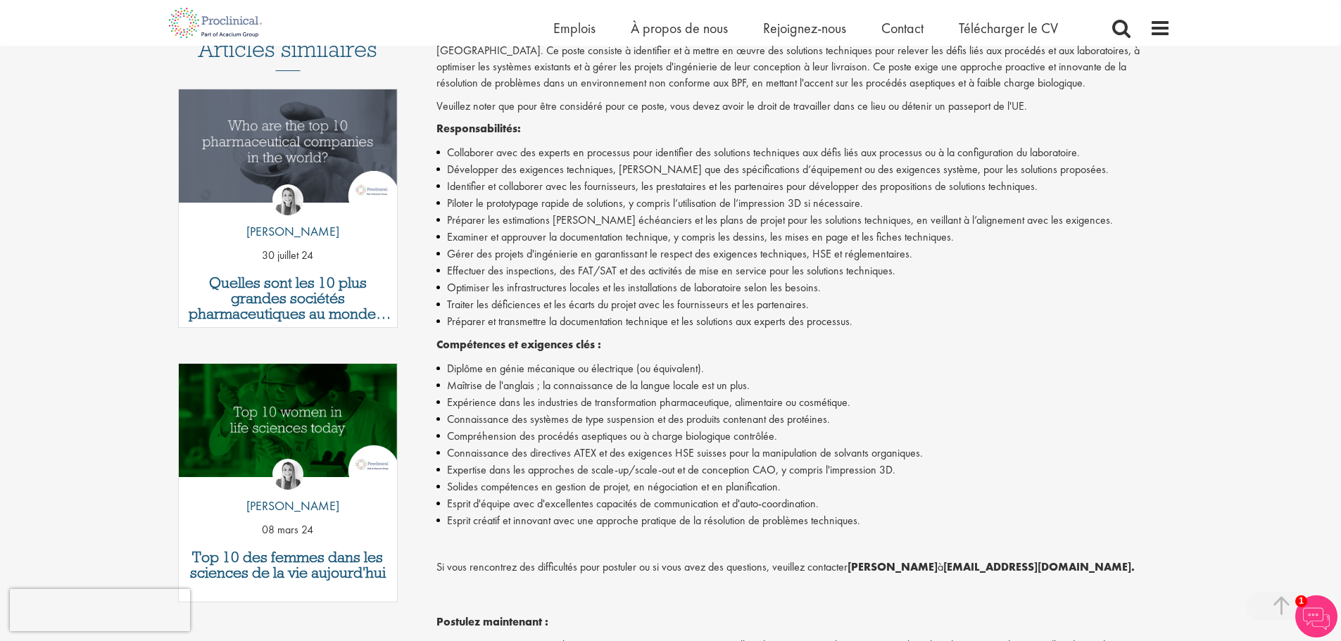
drag, startPoint x: 980, startPoint y: 424, endPoint x: 992, endPoint y: 432, distance: 14.8
click at [992, 431] on ul "Diplôme en génie mécanique ou électrique (ou équivalent). Maîtrise de l'anglais…" at bounding box center [803, 444] width 734 height 169
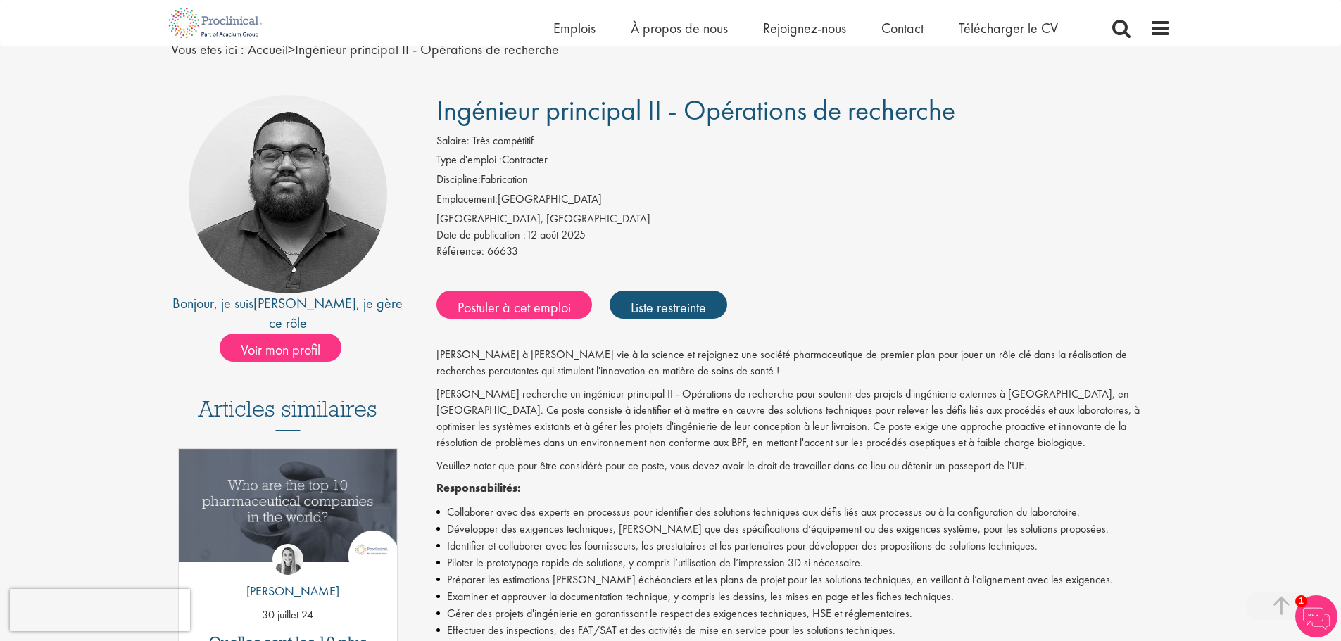
scroll to position [0, 0]
